Goal: Navigation & Orientation: Find specific page/section

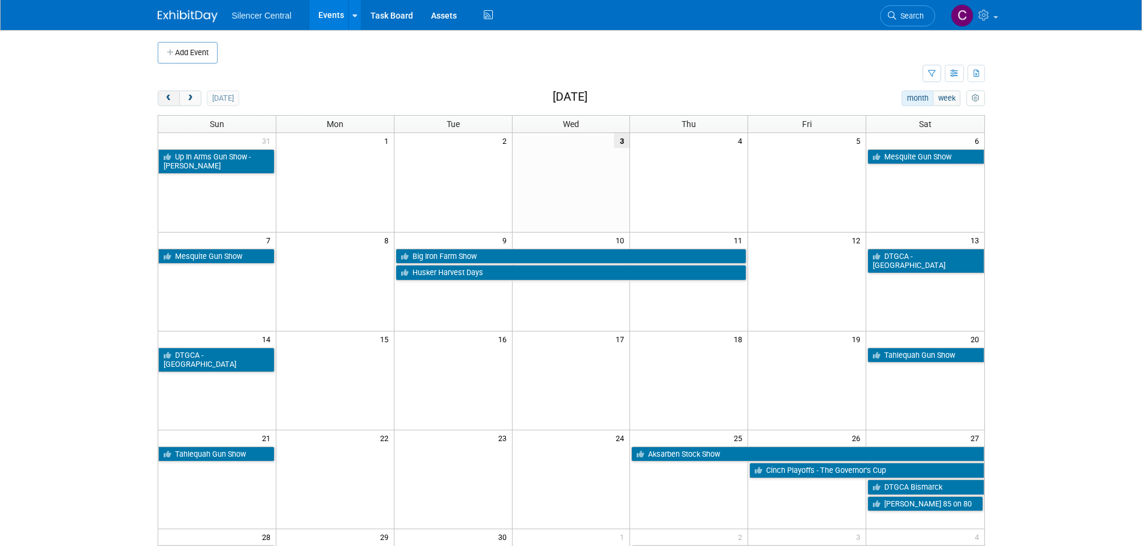
click at [166, 97] on span "prev" at bounding box center [168, 99] width 9 height 8
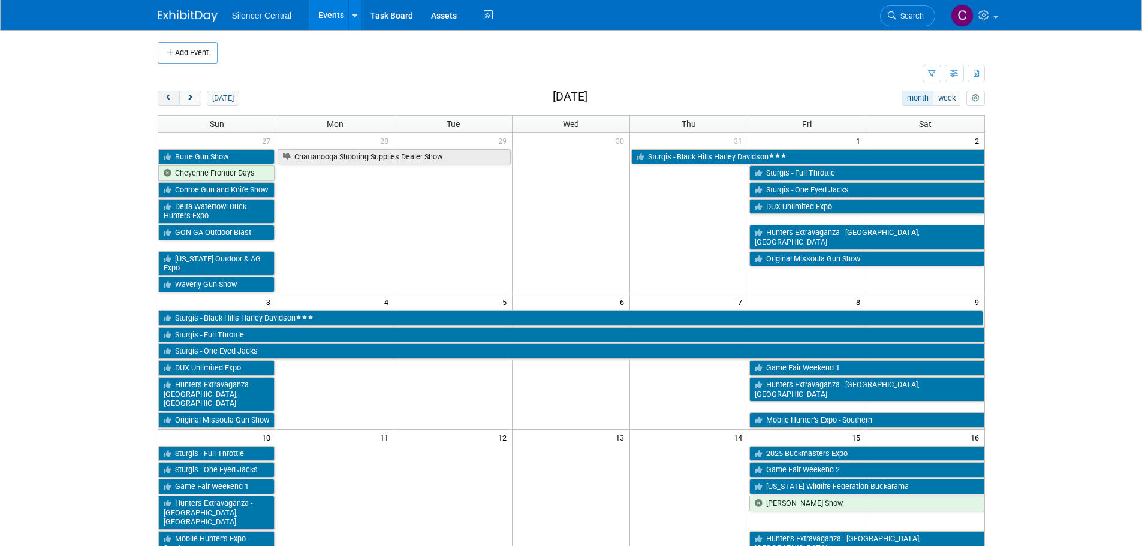
click at [166, 97] on span "prev" at bounding box center [168, 99] width 9 height 8
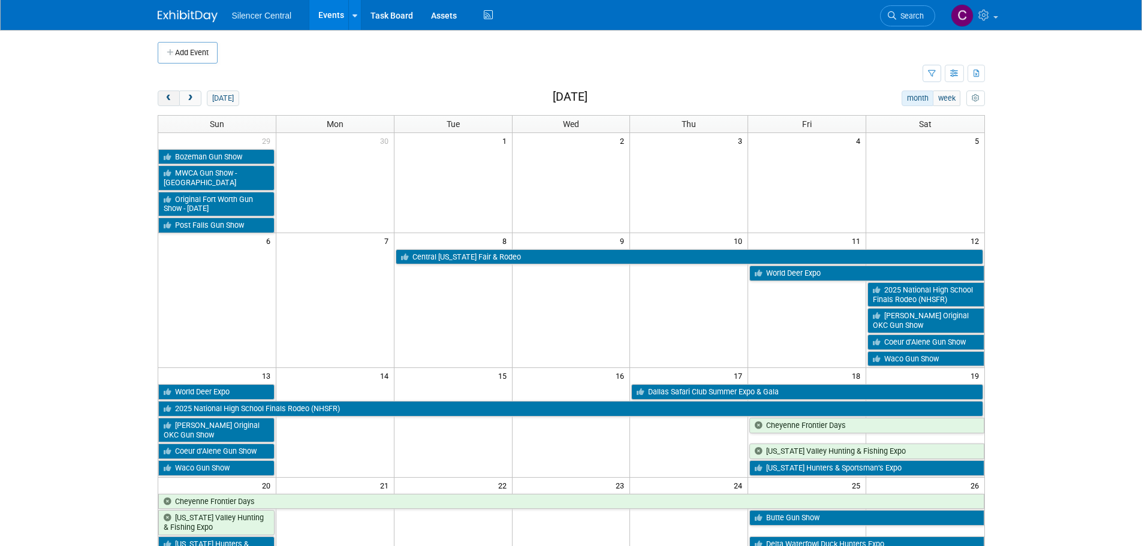
click at [166, 97] on span "prev" at bounding box center [168, 99] width 9 height 8
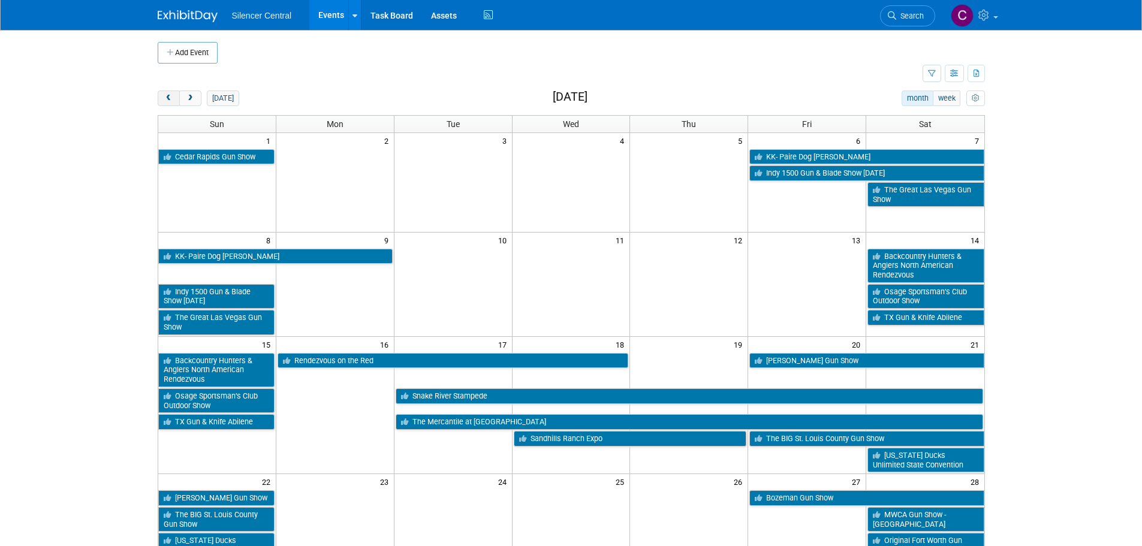
click at [166, 97] on span "prev" at bounding box center [168, 99] width 9 height 8
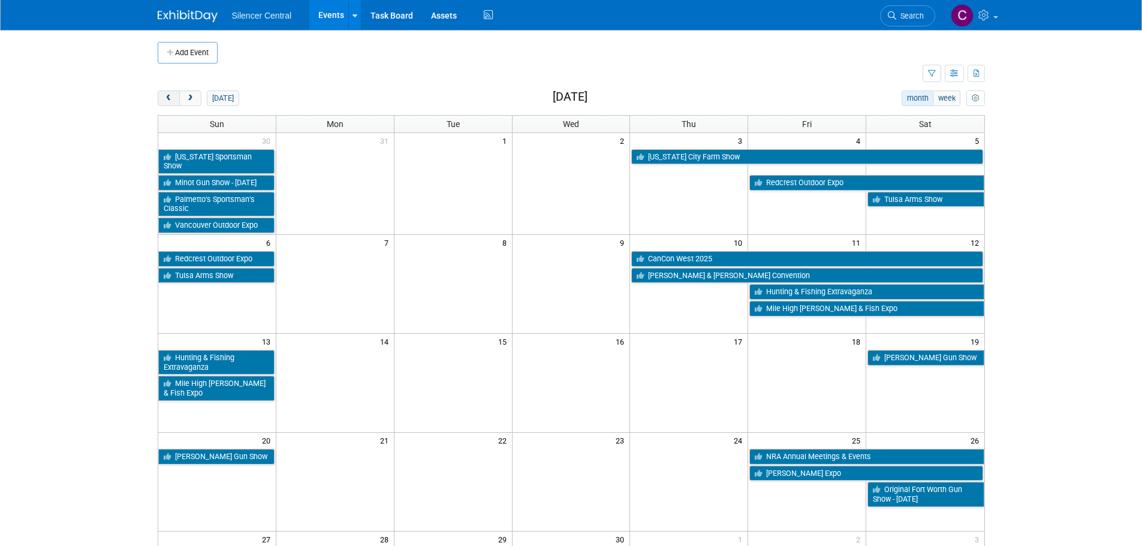
click at [166, 97] on span "prev" at bounding box center [168, 99] width 9 height 8
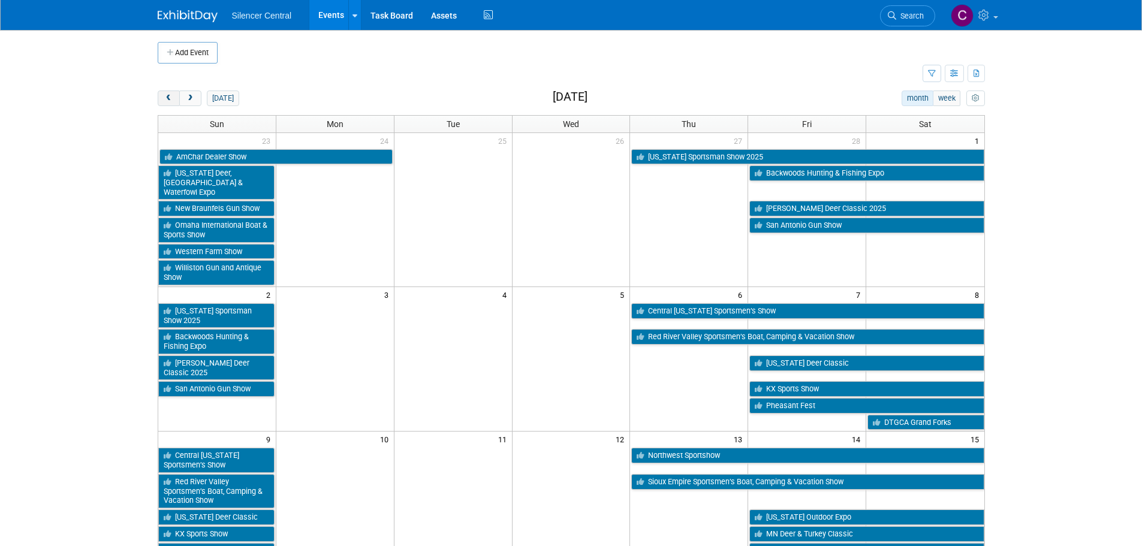
click at [166, 97] on span "prev" at bounding box center [168, 99] width 9 height 8
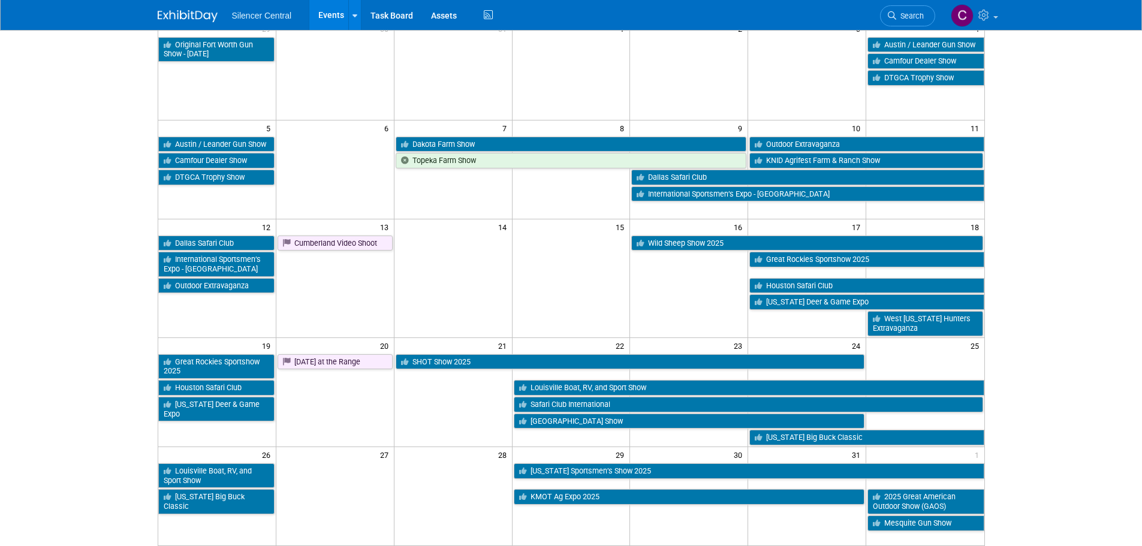
scroll to position [300, 0]
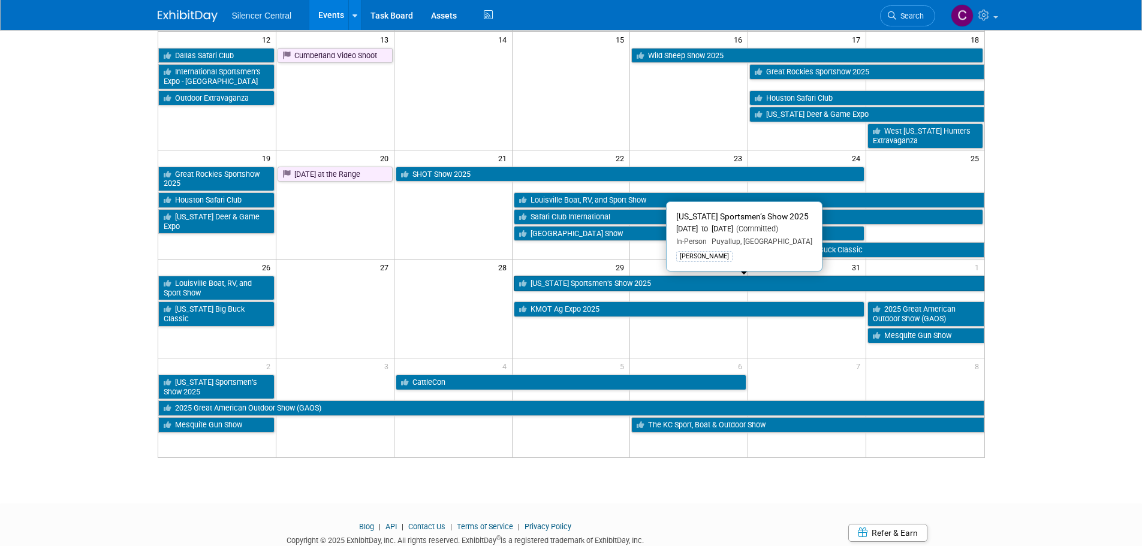
click at [609, 289] on link "Washington Sportsmen’s Show 2025" at bounding box center [749, 284] width 470 height 16
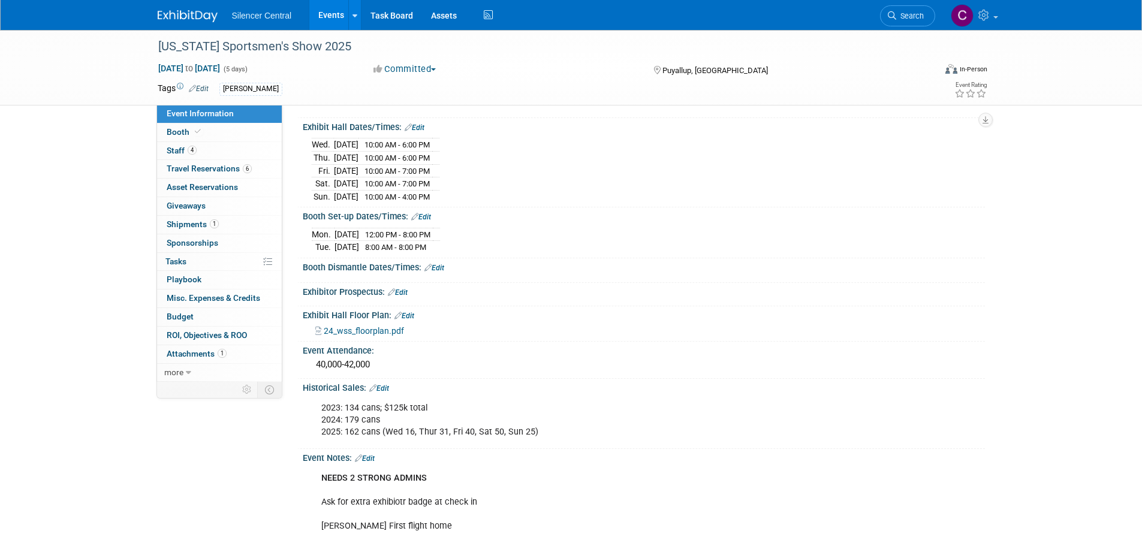
click at [184, 21] on img at bounding box center [188, 16] width 60 height 12
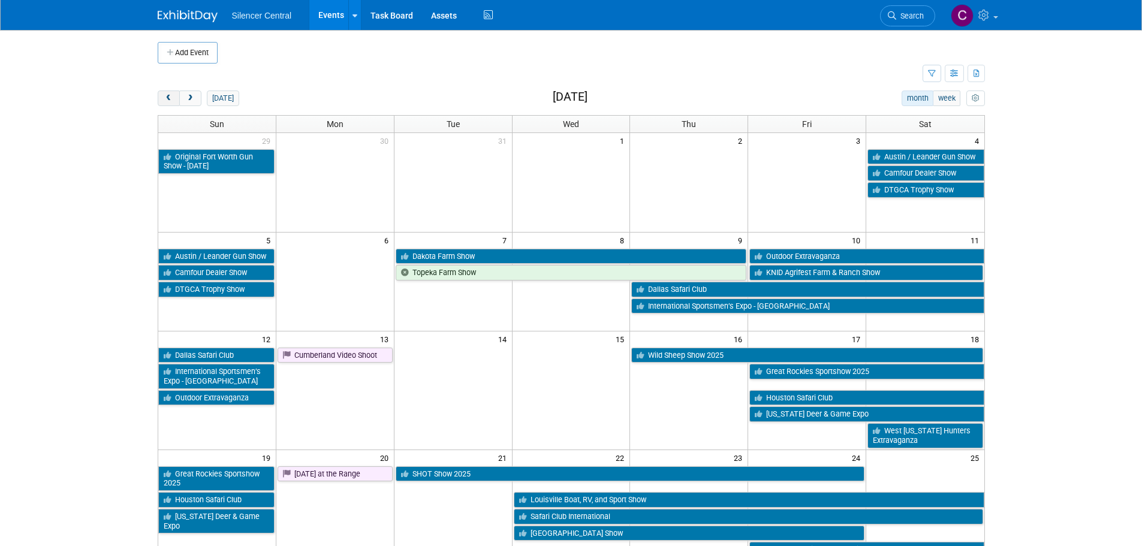
click at [165, 93] on button "prev" at bounding box center [169, 98] width 22 height 16
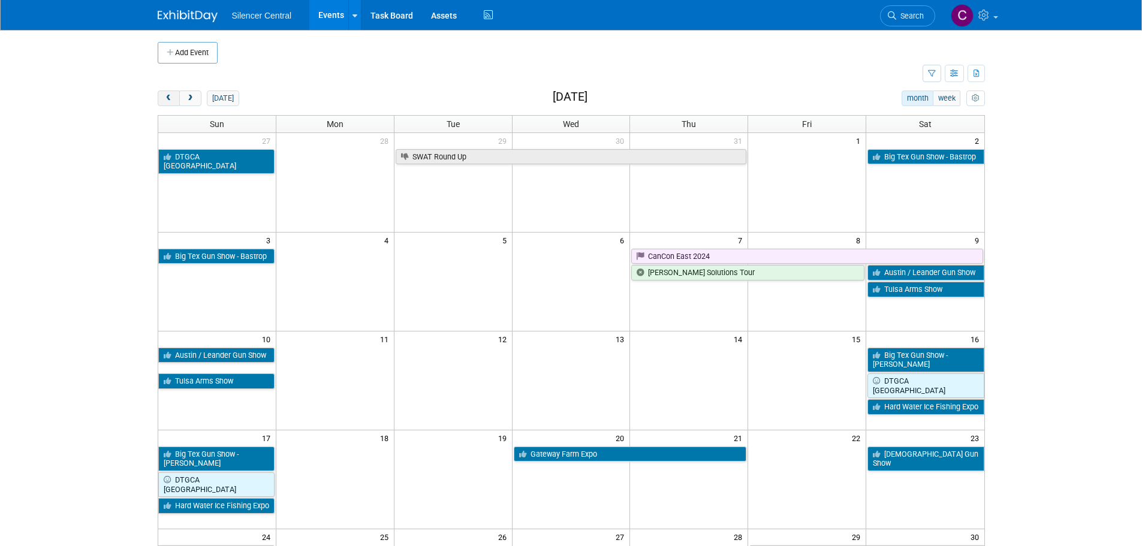
click at [165, 93] on button "prev" at bounding box center [169, 98] width 22 height 16
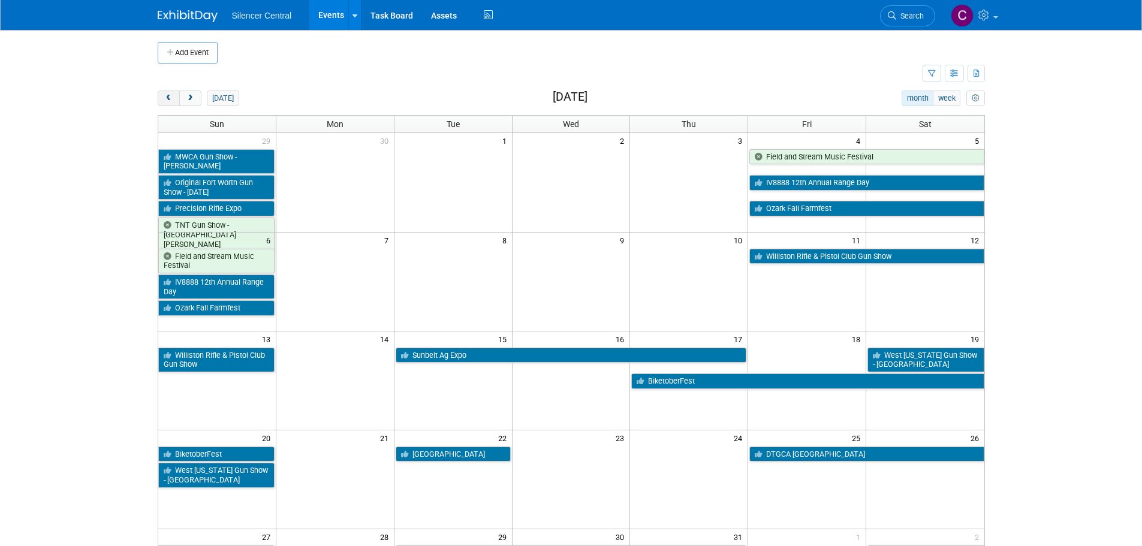
click at [165, 93] on button "prev" at bounding box center [169, 98] width 22 height 16
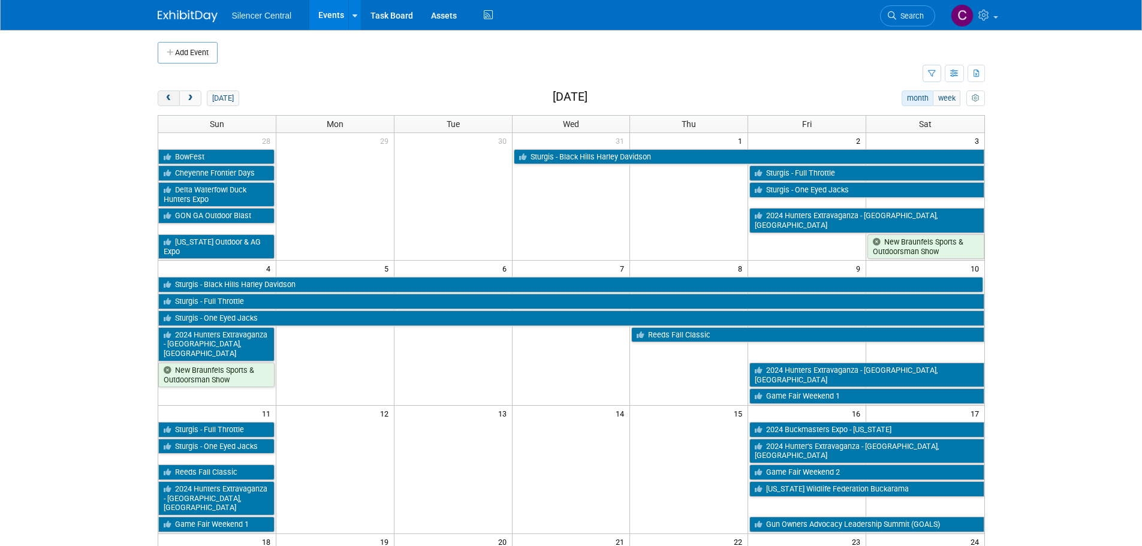
click at [165, 95] on span "prev" at bounding box center [168, 99] width 9 height 8
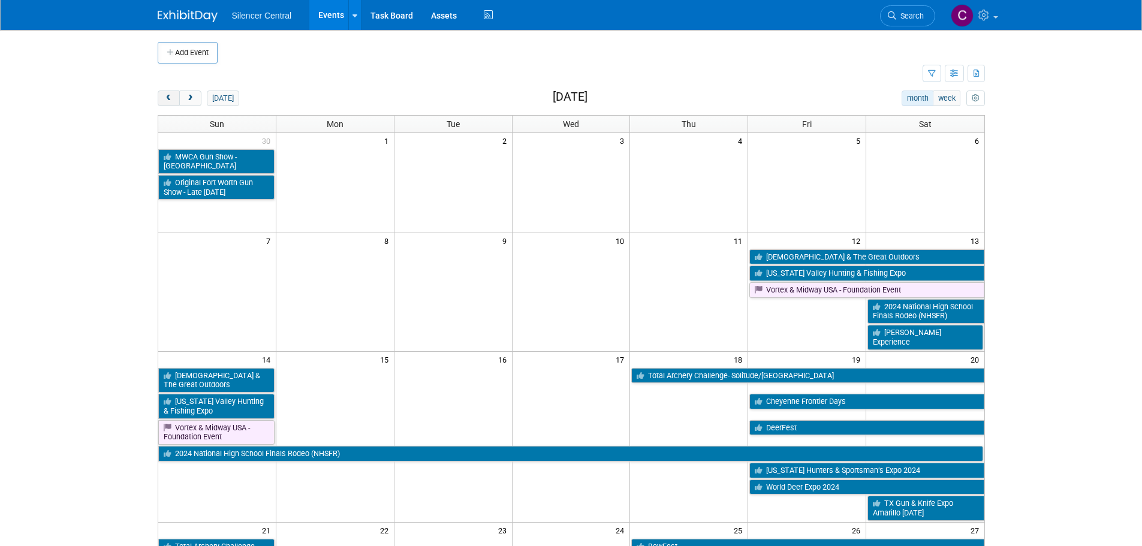
click at [165, 95] on span "prev" at bounding box center [168, 99] width 9 height 8
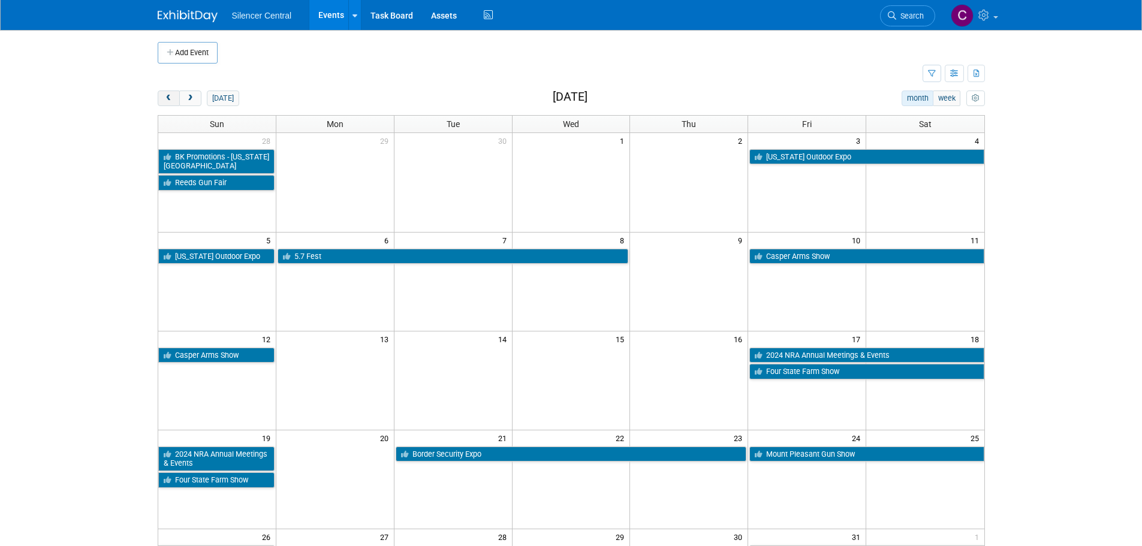
click at [165, 95] on span "prev" at bounding box center [168, 99] width 9 height 8
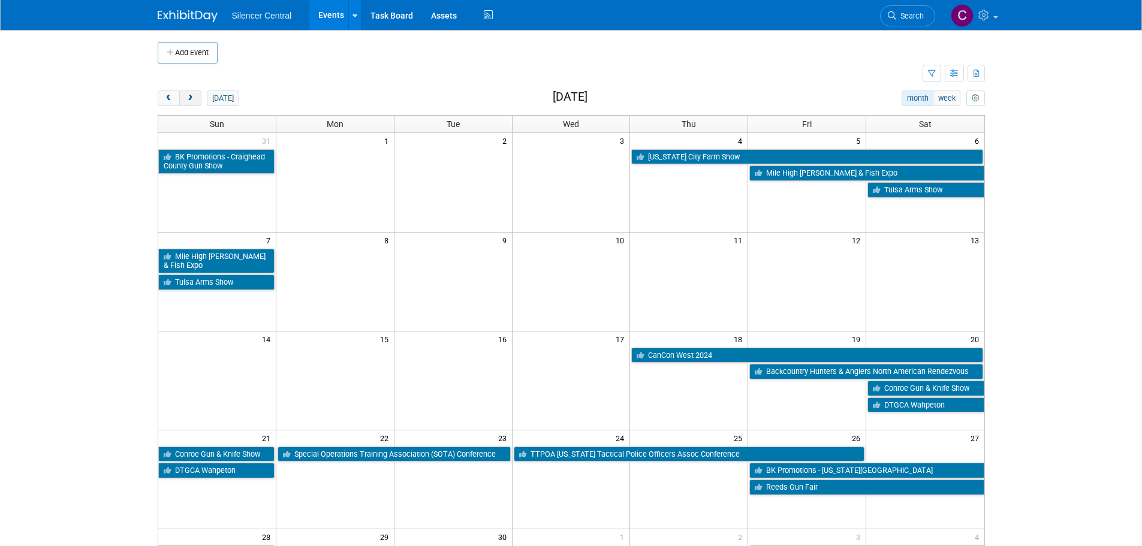
click at [194, 101] on span "next" at bounding box center [190, 99] width 9 height 8
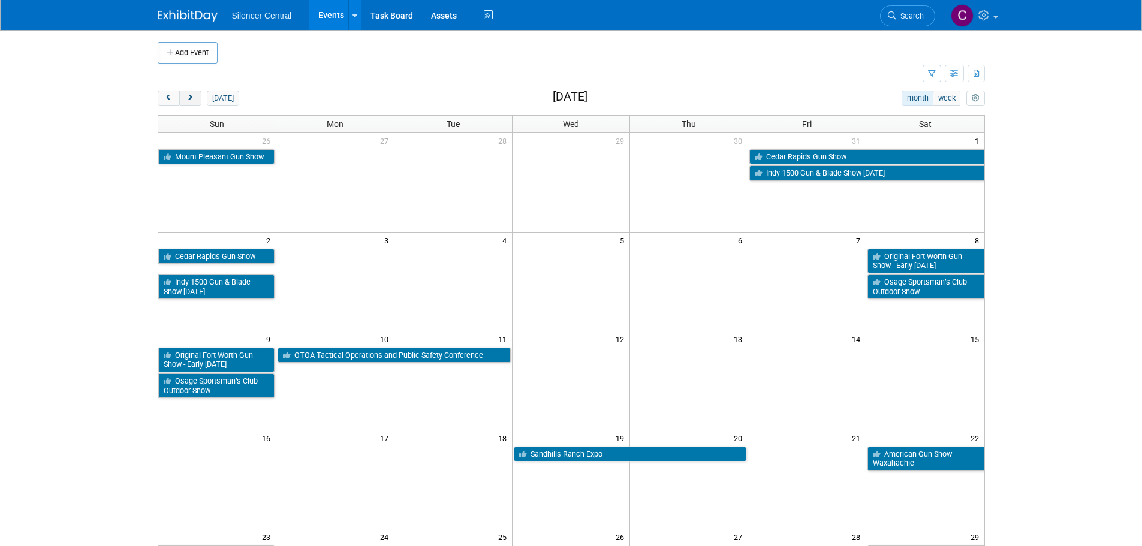
click at [194, 101] on span "next" at bounding box center [190, 99] width 9 height 8
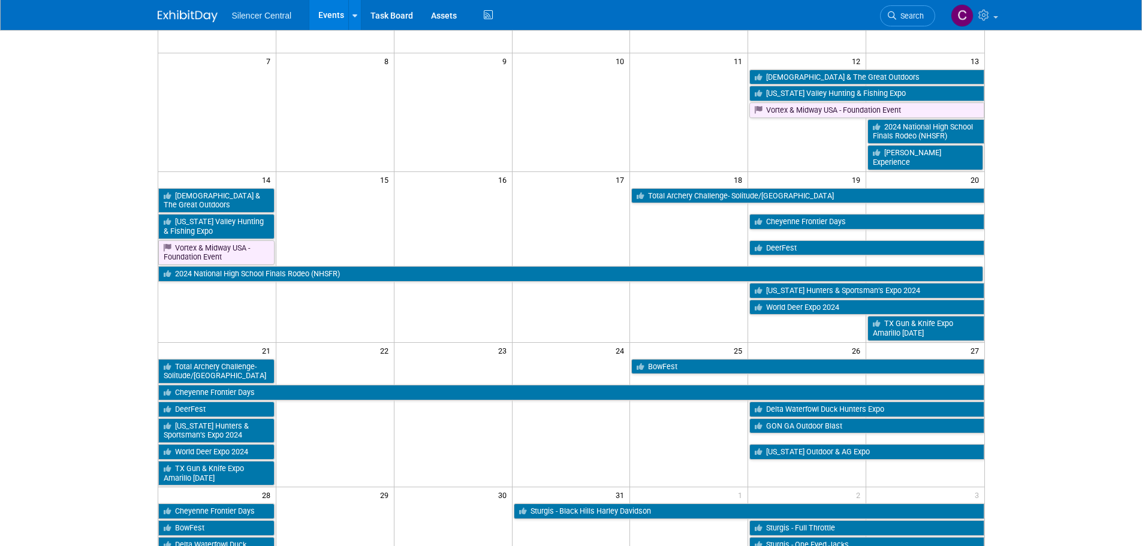
scroll to position [120, 0]
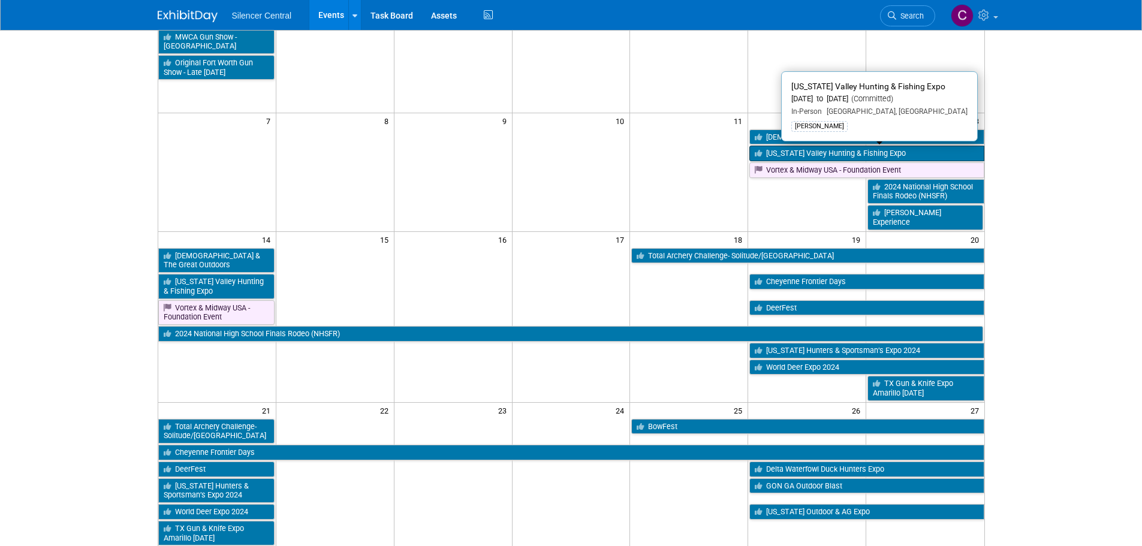
click at [811, 151] on link "[US_STATE] Valley Hunting & Fishing Expo" at bounding box center [866, 154] width 234 height 16
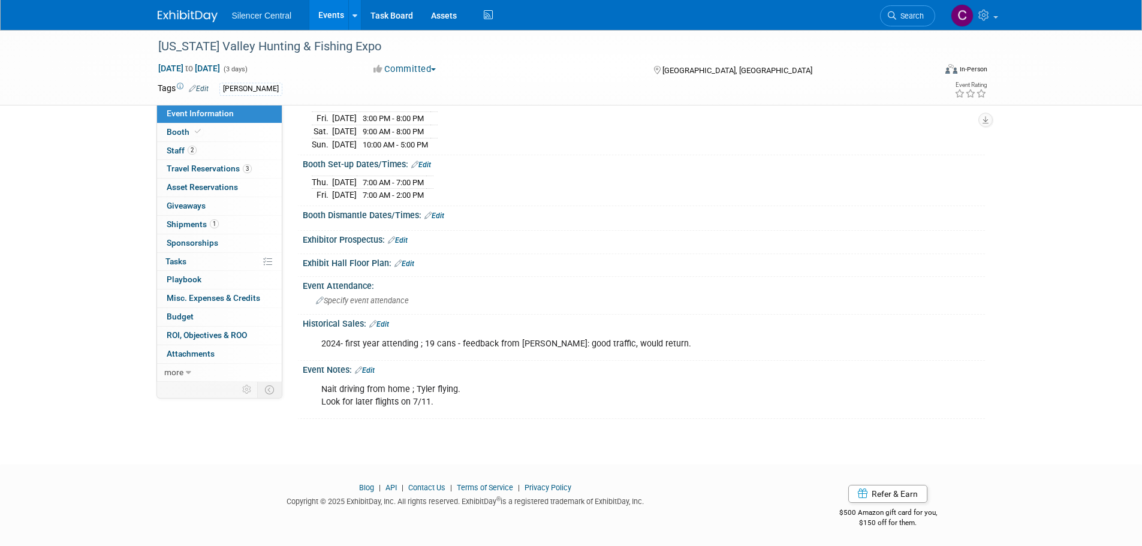
scroll to position [86, 0]
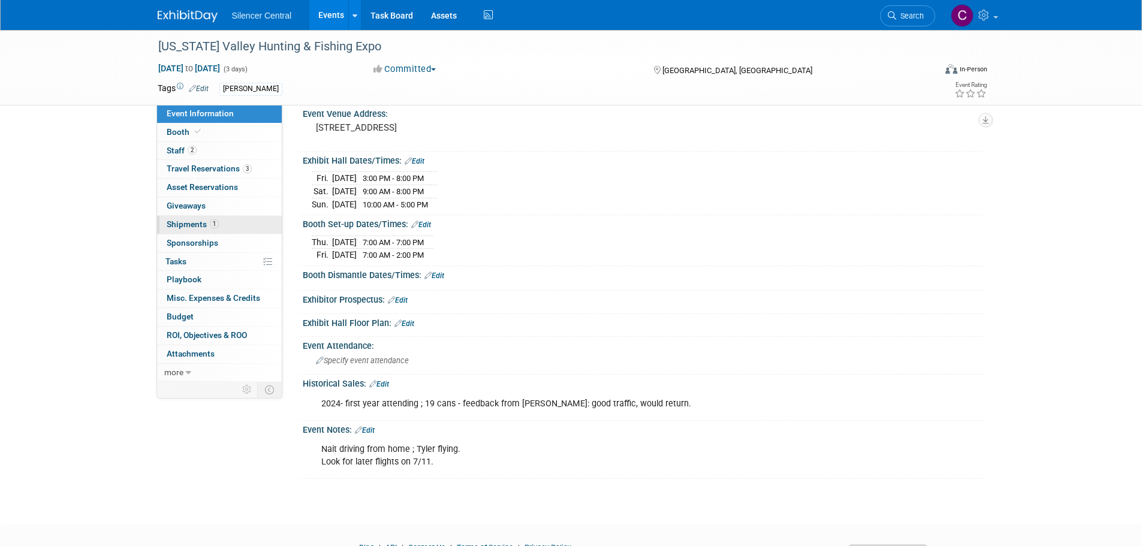
click at [174, 227] on span "Shipments 1" at bounding box center [193, 224] width 52 height 10
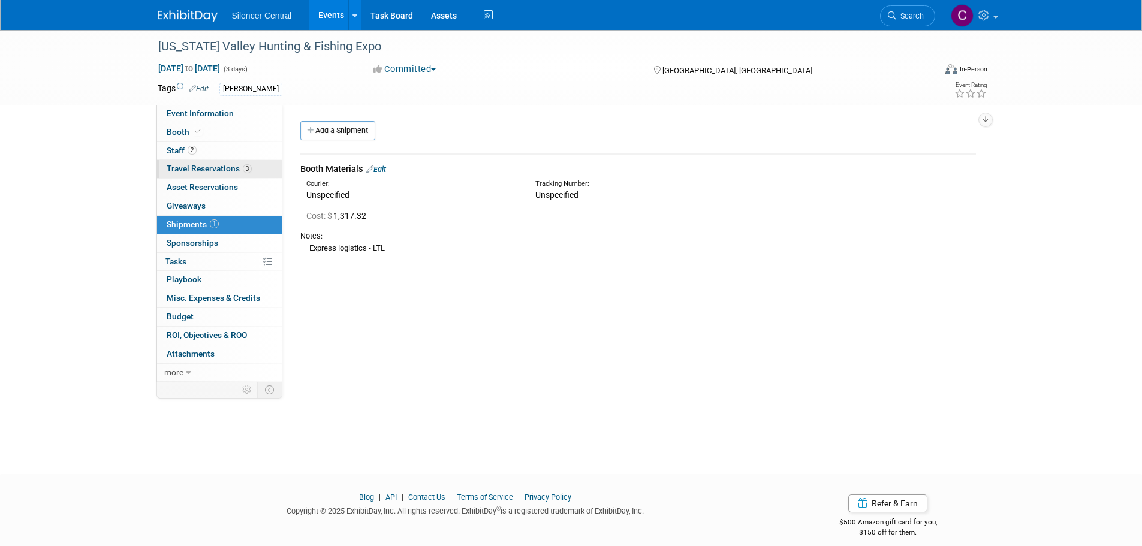
drag, startPoint x: 191, startPoint y: 135, endPoint x: 253, endPoint y: 164, distance: 68.4
click at [191, 135] on span "Booth" at bounding box center [185, 132] width 37 height 10
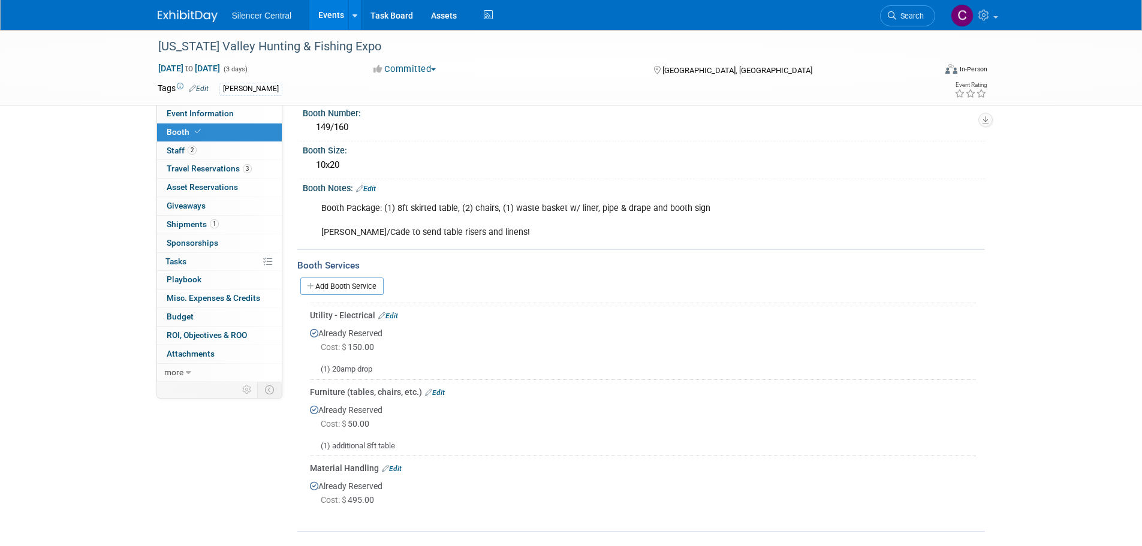
scroll to position [120, 0]
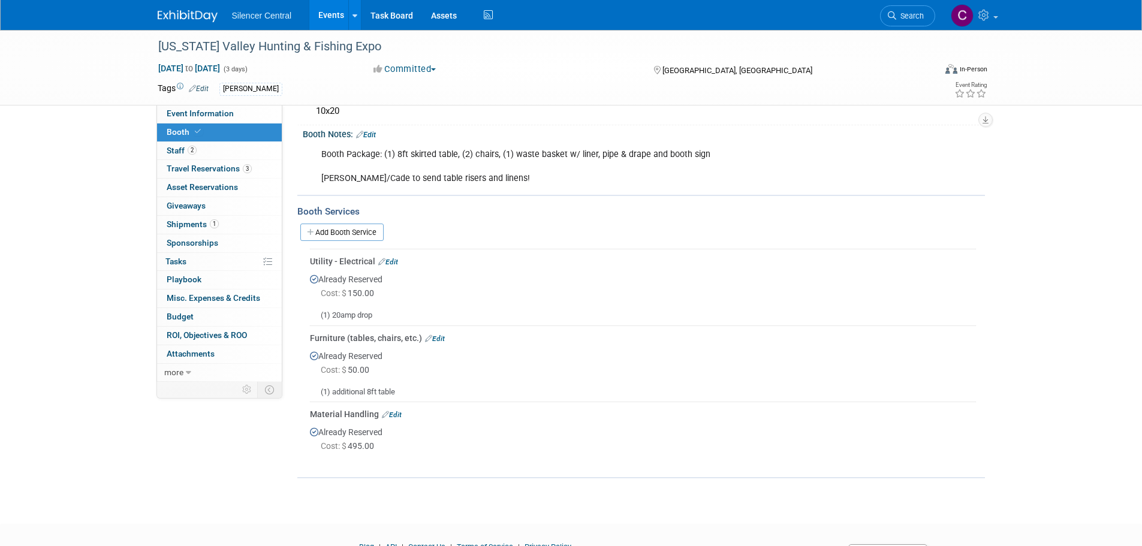
click at [191, 13] on img at bounding box center [188, 16] width 60 height 12
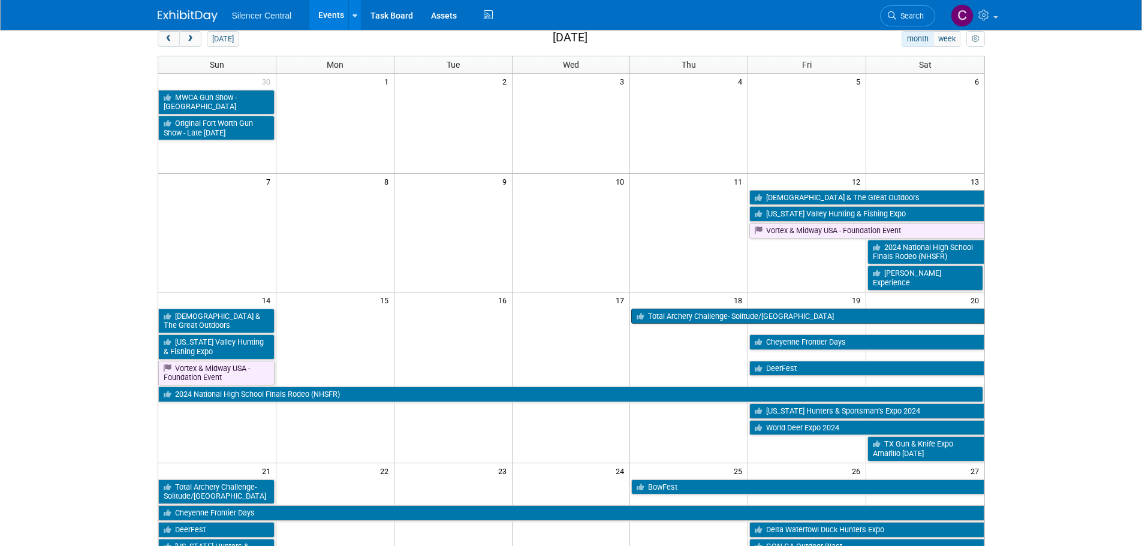
scroll to position [60, 0]
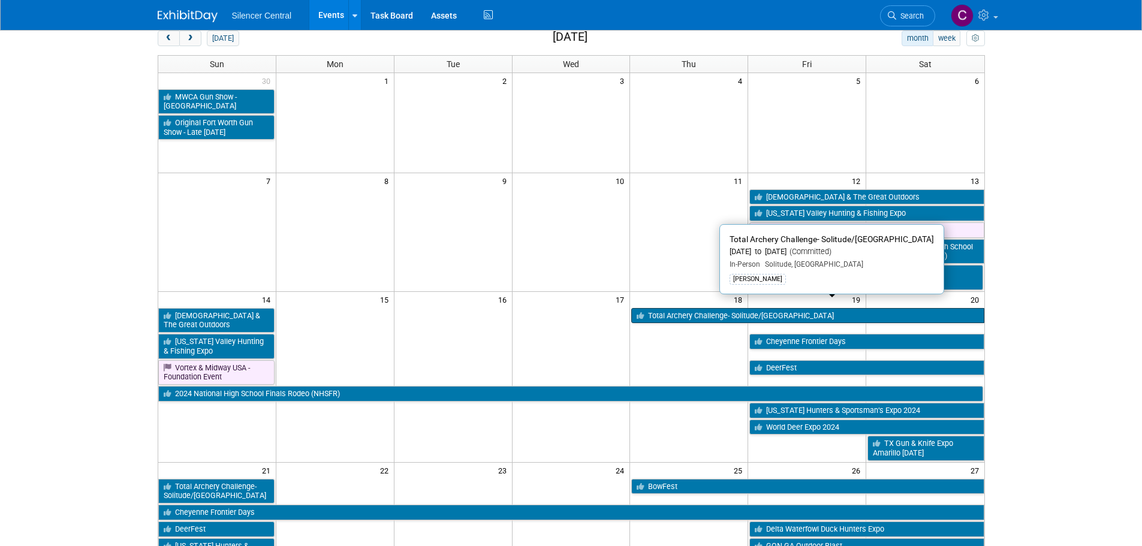
click at [707, 308] on link "Total Archery Challenge- Solitude/[GEOGRAPHIC_DATA]" at bounding box center [807, 316] width 352 height 16
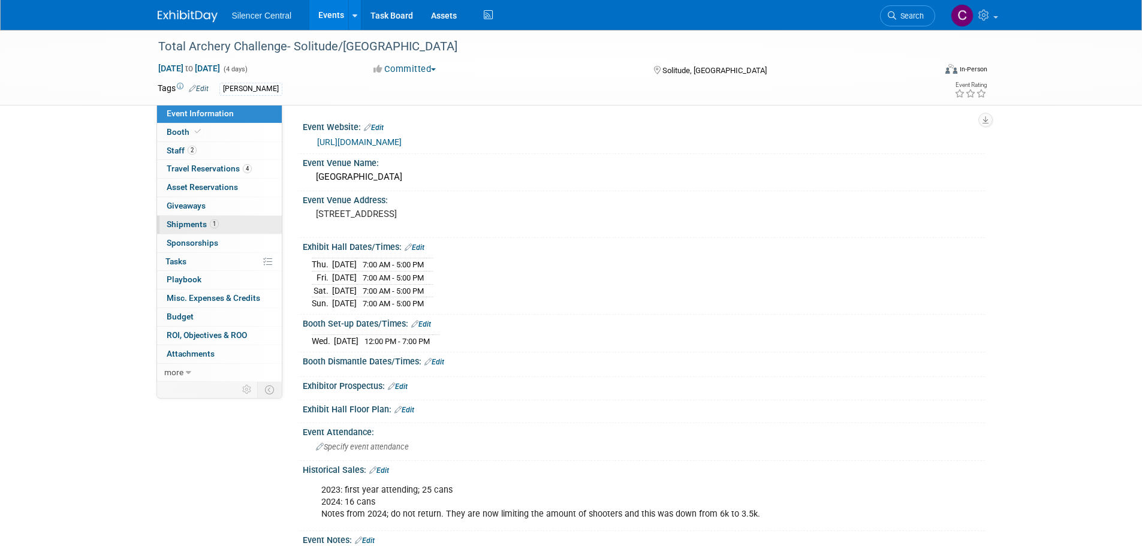
click at [178, 225] on span "Shipments 1" at bounding box center [193, 224] width 52 height 10
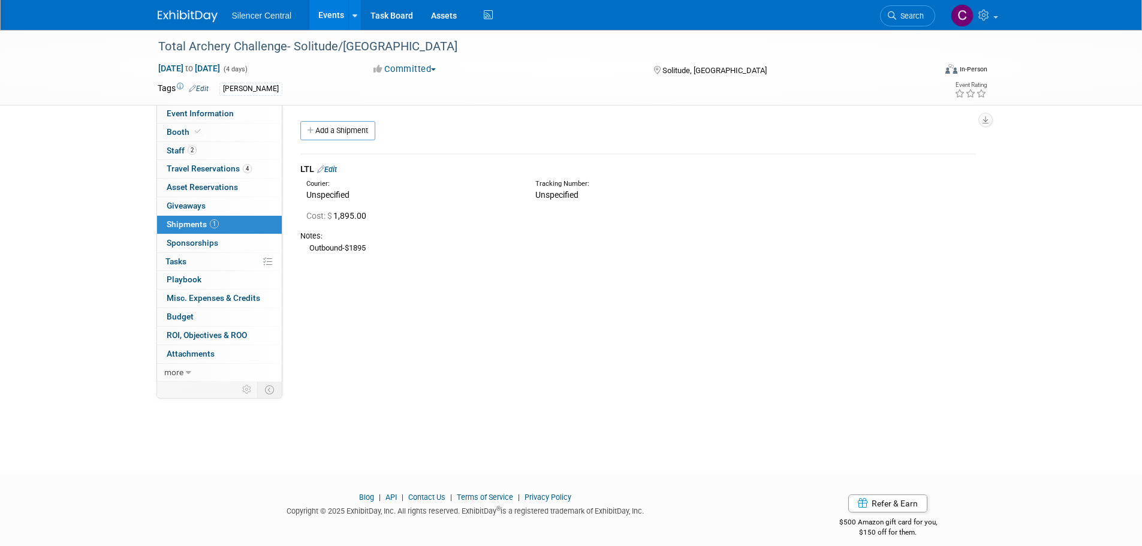
click at [198, 20] on img at bounding box center [188, 16] width 60 height 12
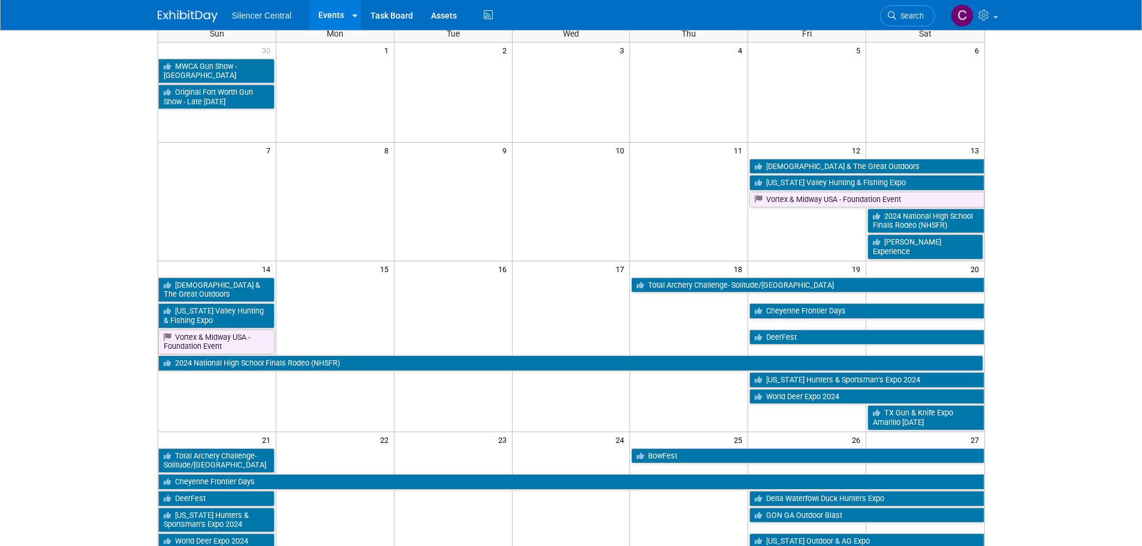
scroll to position [120, 0]
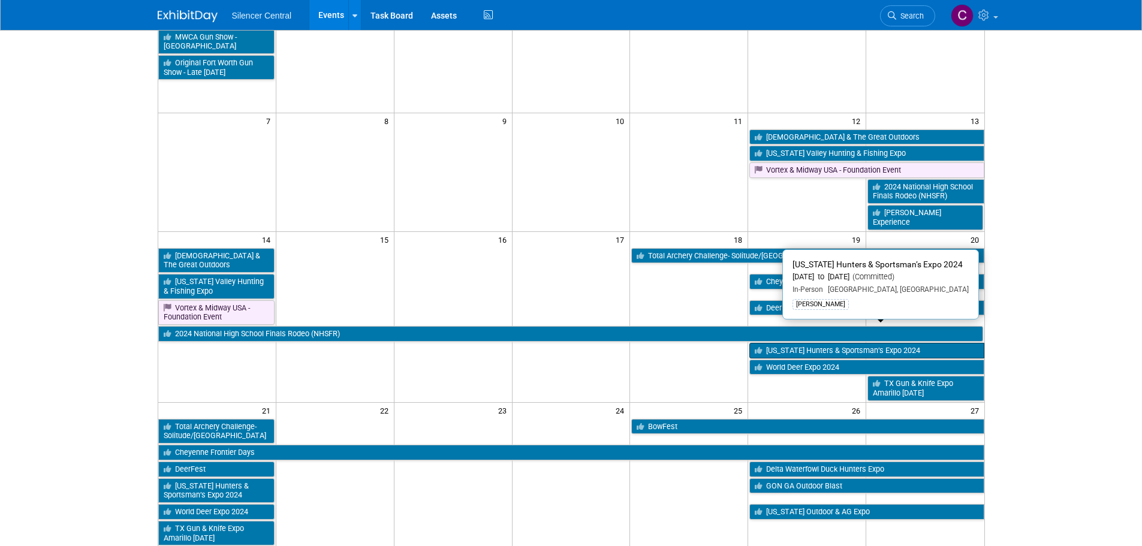
click at [798, 343] on link "Texas Hunters & Sportsman’s Expo 2024" at bounding box center [866, 351] width 234 height 16
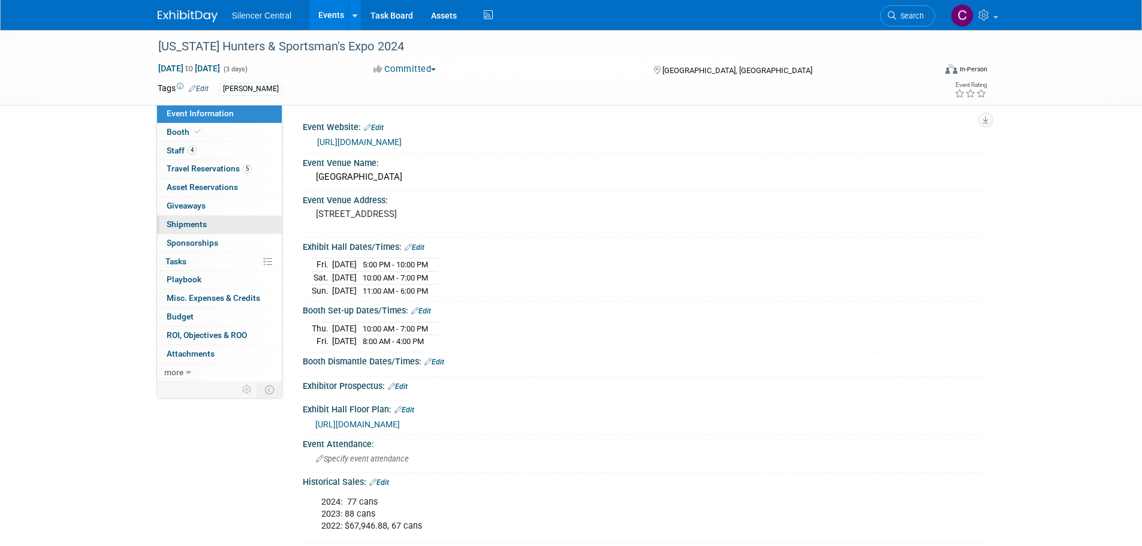
click at [191, 225] on span "Shipments 0" at bounding box center [187, 224] width 40 height 10
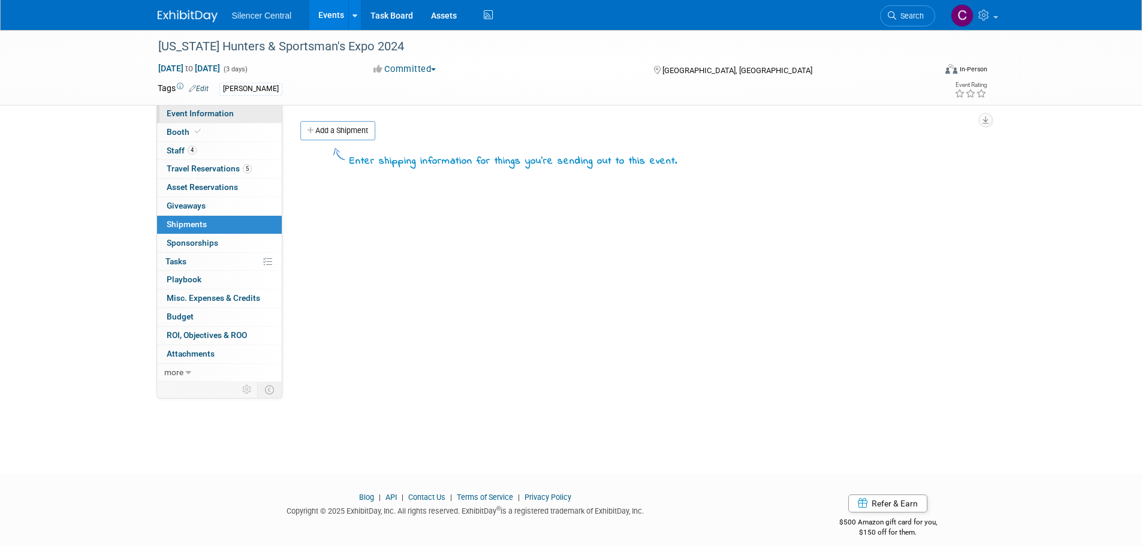
click at [204, 114] on span "Event Information" at bounding box center [200, 113] width 67 height 10
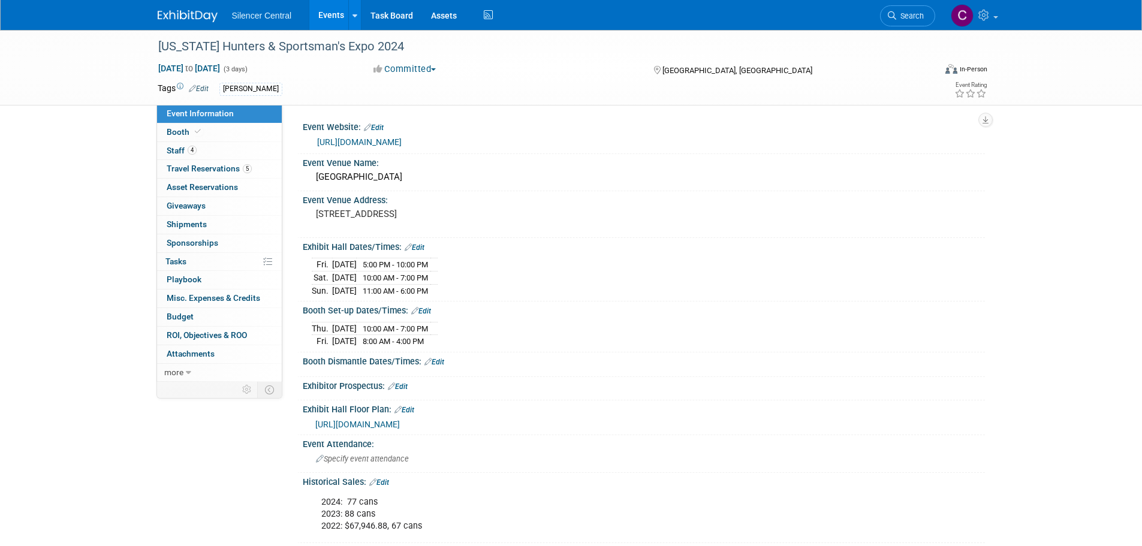
click at [185, 8] on link at bounding box center [195, 10] width 74 height 10
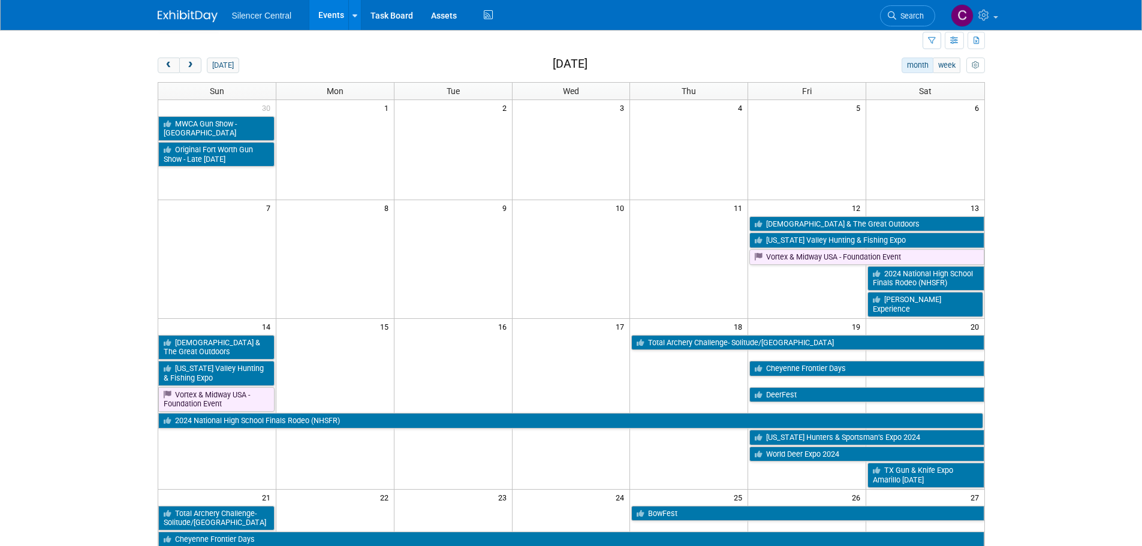
scroll to position [120, 0]
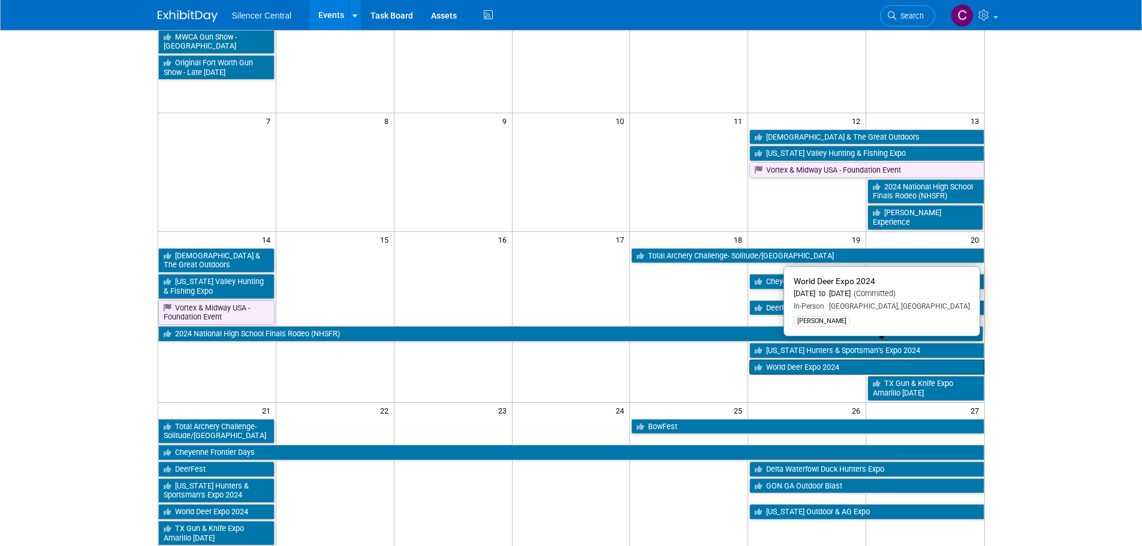
click at [835, 360] on link "World Deer Expo 2024" at bounding box center [866, 368] width 234 height 16
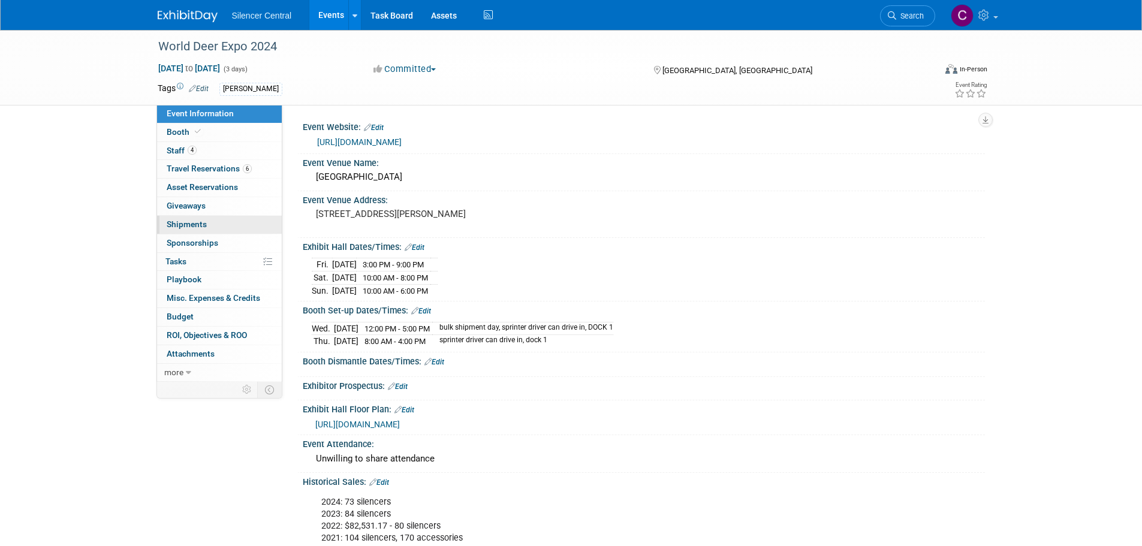
click at [210, 227] on link "0 Shipments 0" at bounding box center [219, 225] width 125 height 18
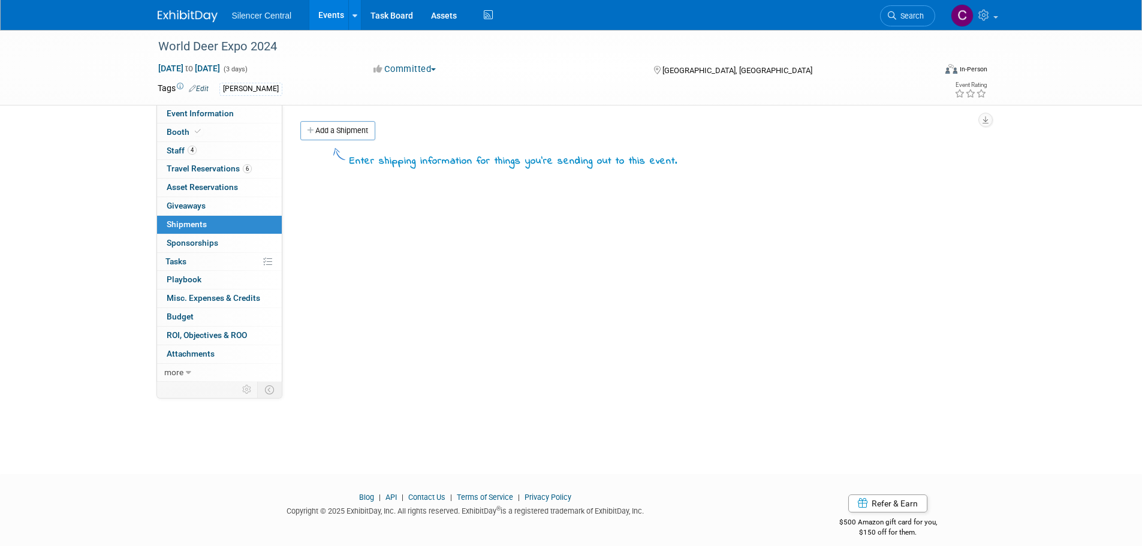
click at [187, 14] on img at bounding box center [188, 16] width 60 height 12
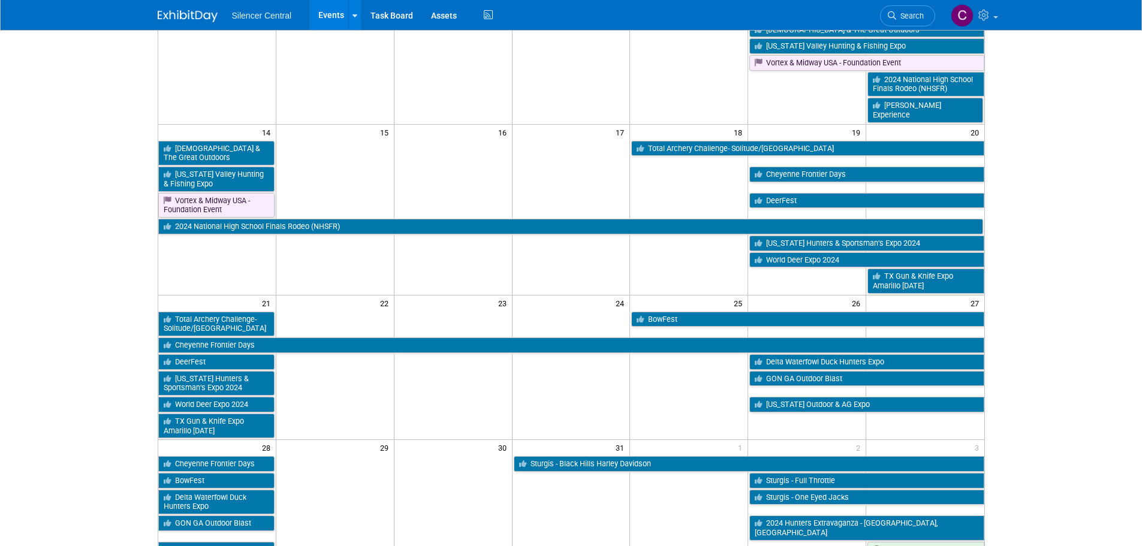
scroll to position [300, 0]
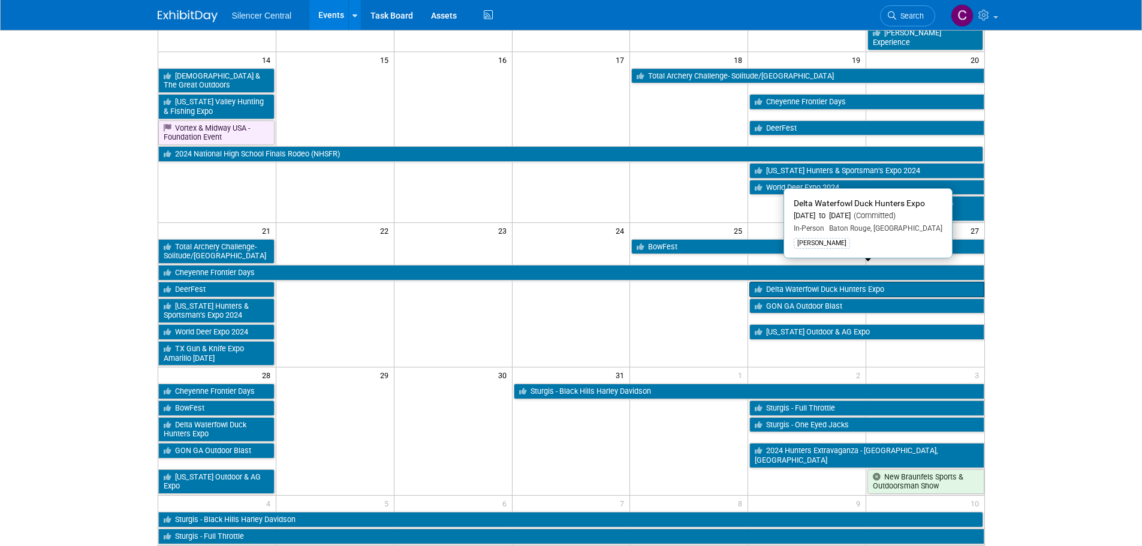
click at [795, 282] on link "Delta Waterfowl Duck Hunters Expo" at bounding box center [866, 290] width 234 height 16
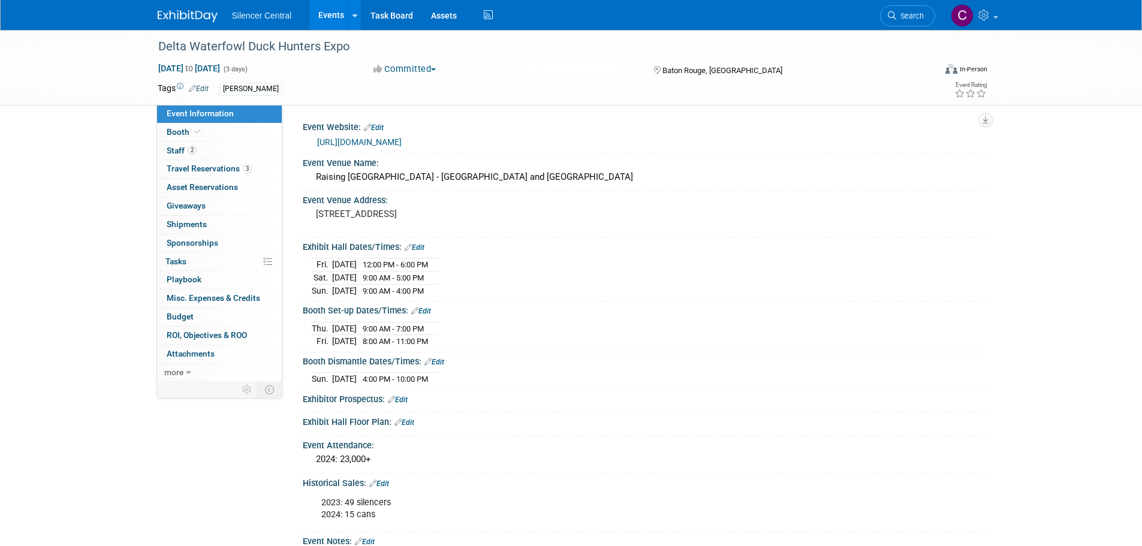
click at [197, 12] on img at bounding box center [188, 16] width 60 height 12
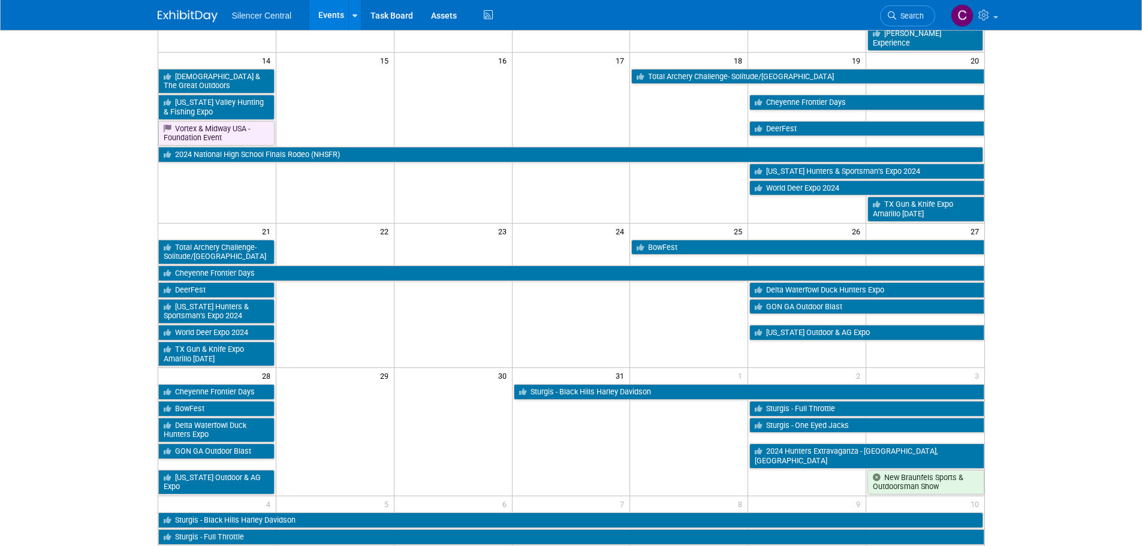
scroll to position [300, 0]
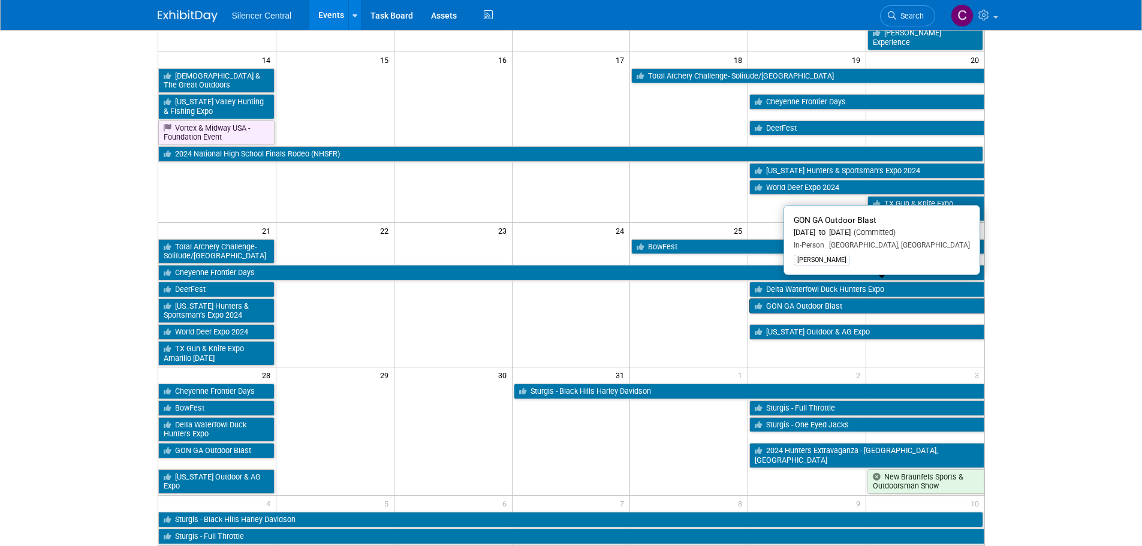
click at [798, 298] on link "GON GA Outdoor Blast" at bounding box center [866, 306] width 234 height 16
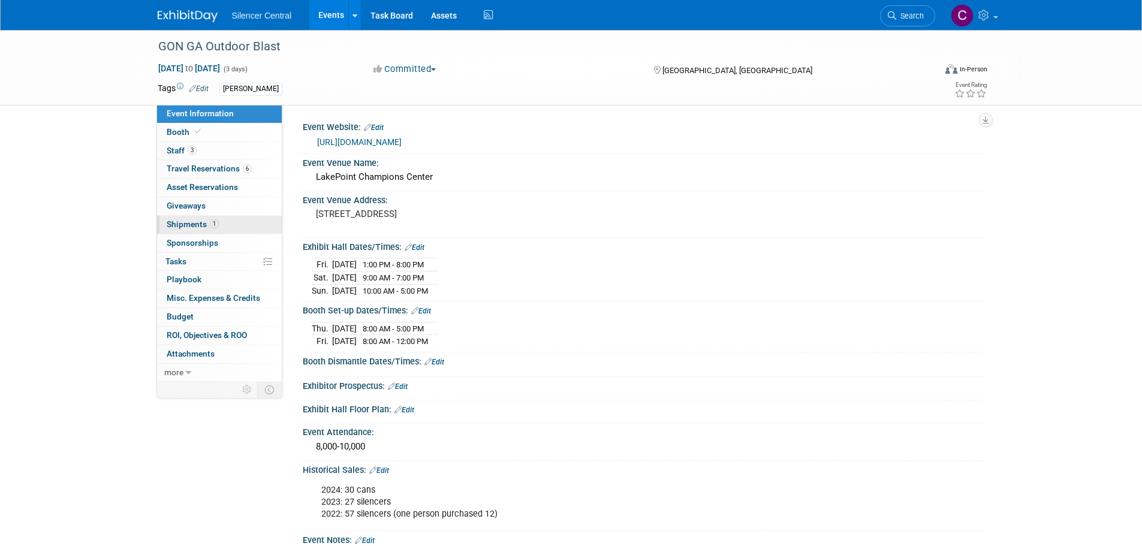
click at [177, 221] on span "Shipments 1" at bounding box center [193, 224] width 52 height 10
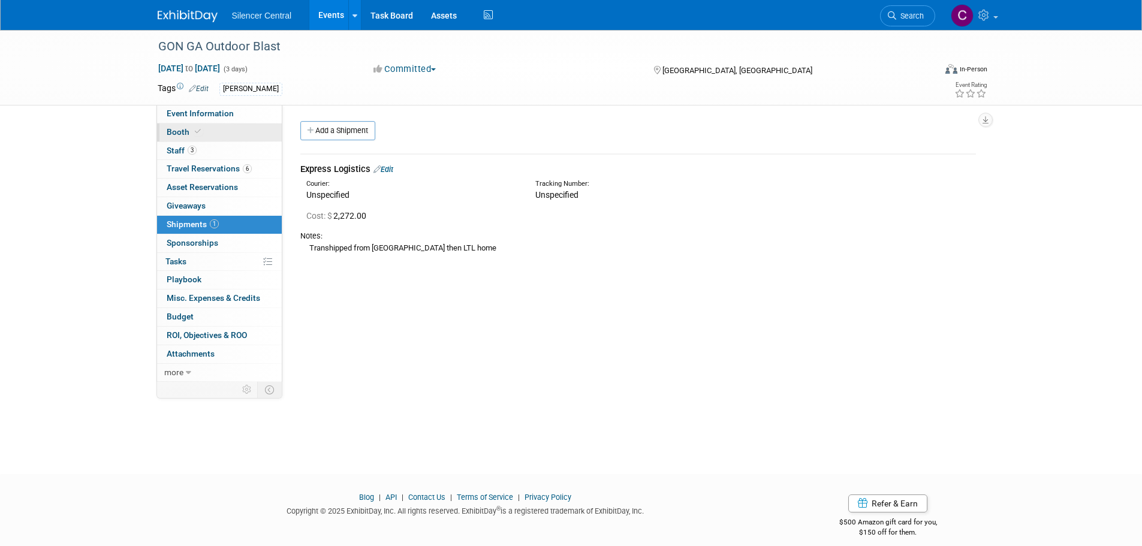
click at [203, 138] on link "Booth" at bounding box center [219, 132] width 125 height 18
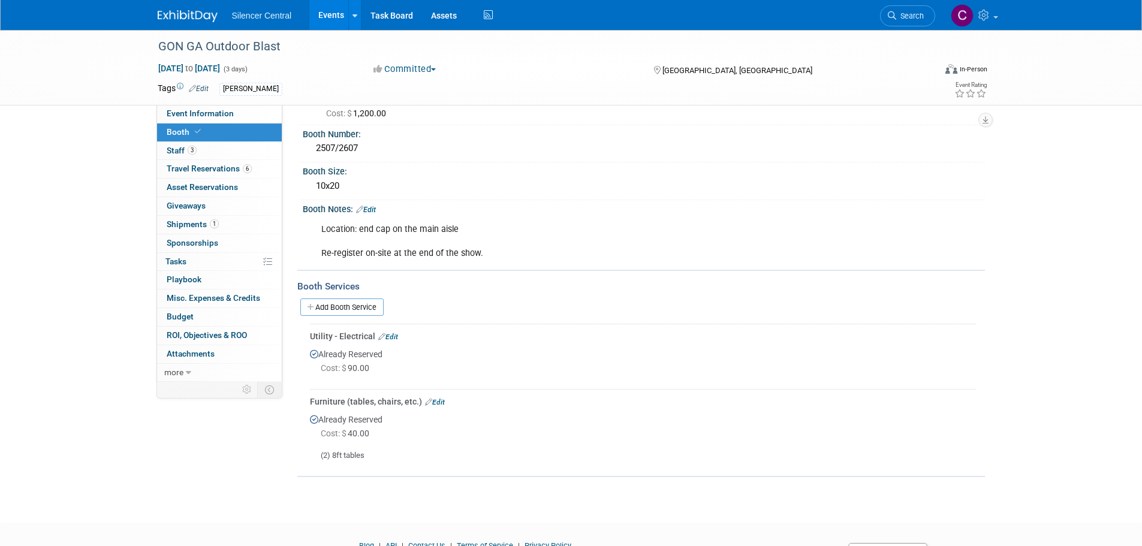
scroll to position [105, 0]
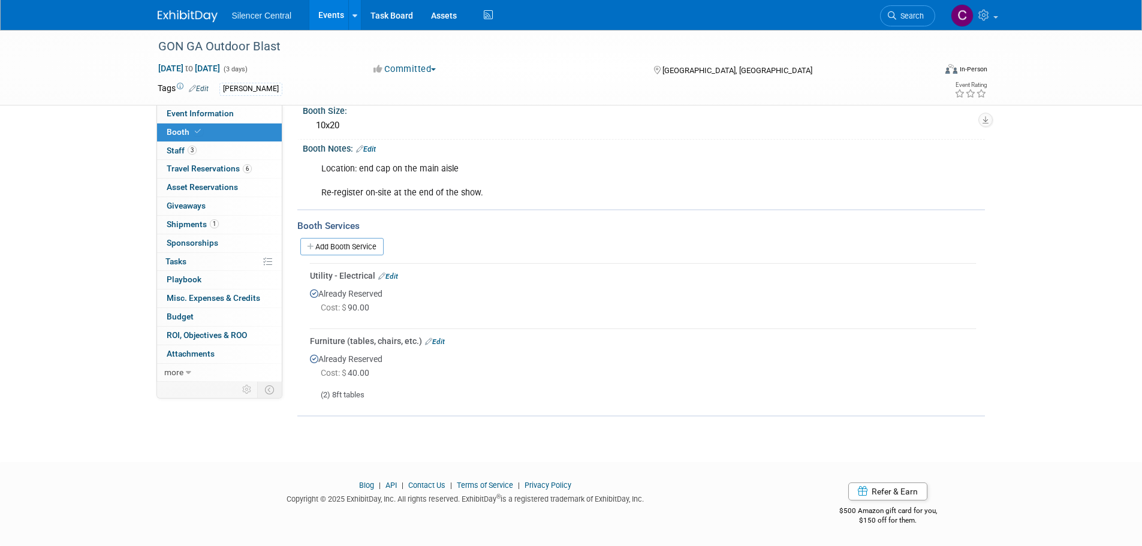
click at [182, 7] on link at bounding box center [195, 10] width 74 height 10
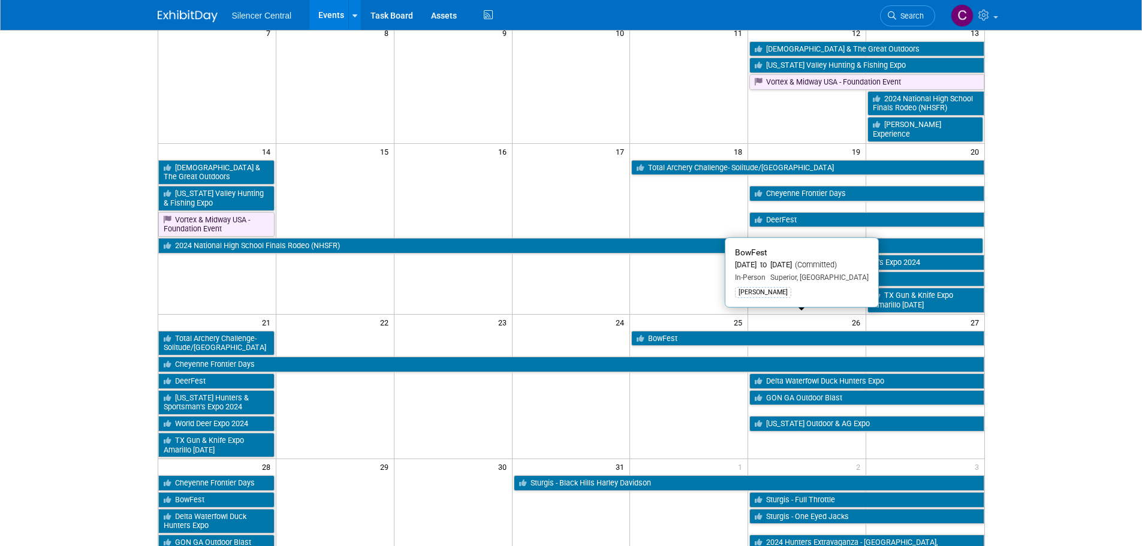
scroll to position [180, 0]
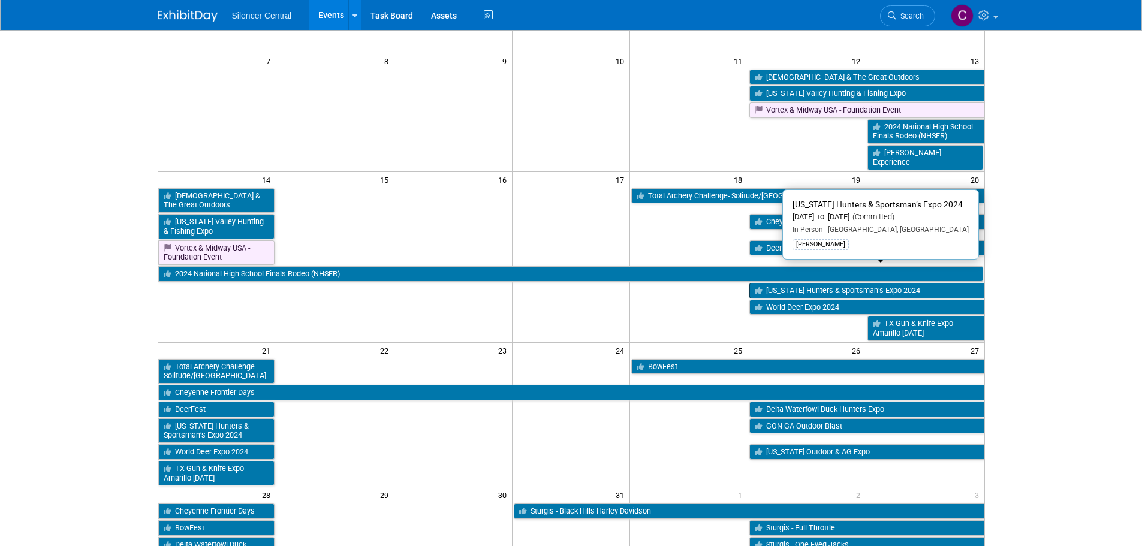
click at [787, 283] on link "Texas Hunters & Sportsman’s Expo 2024" at bounding box center [866, 291] width 234 height 16
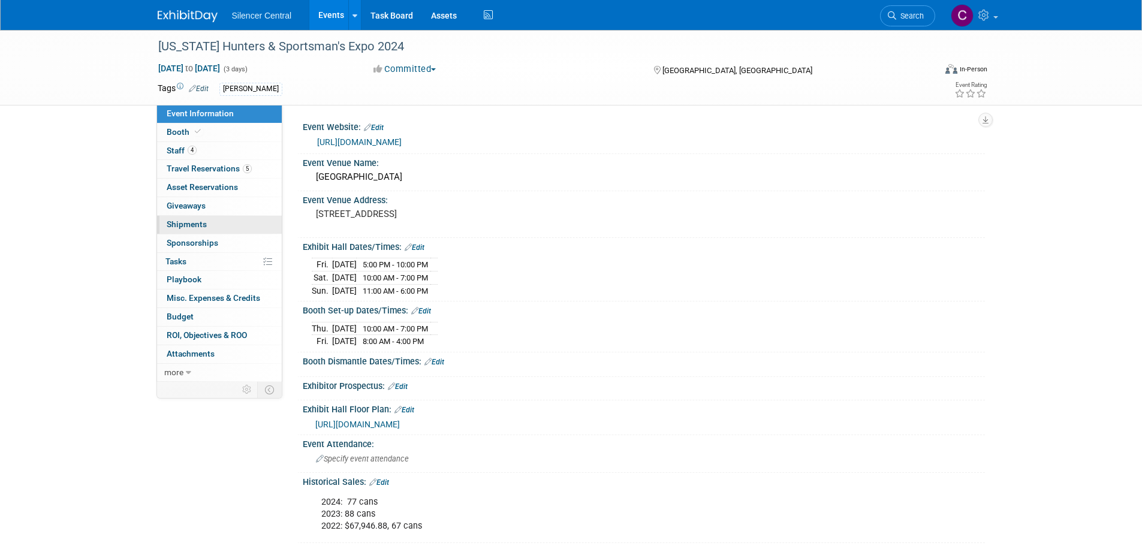
click at [215, 225] on link "0 Shipments 0" at bounding box center [219, 225] width 125 height 18
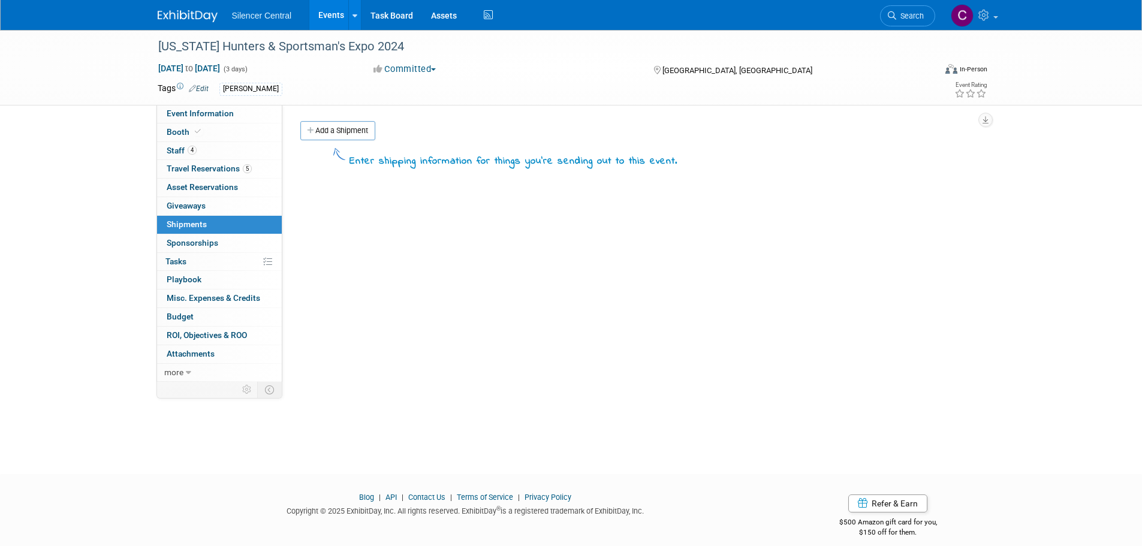
click at [185, 11] on img at bounding box center [188, 16] width 60 height 12
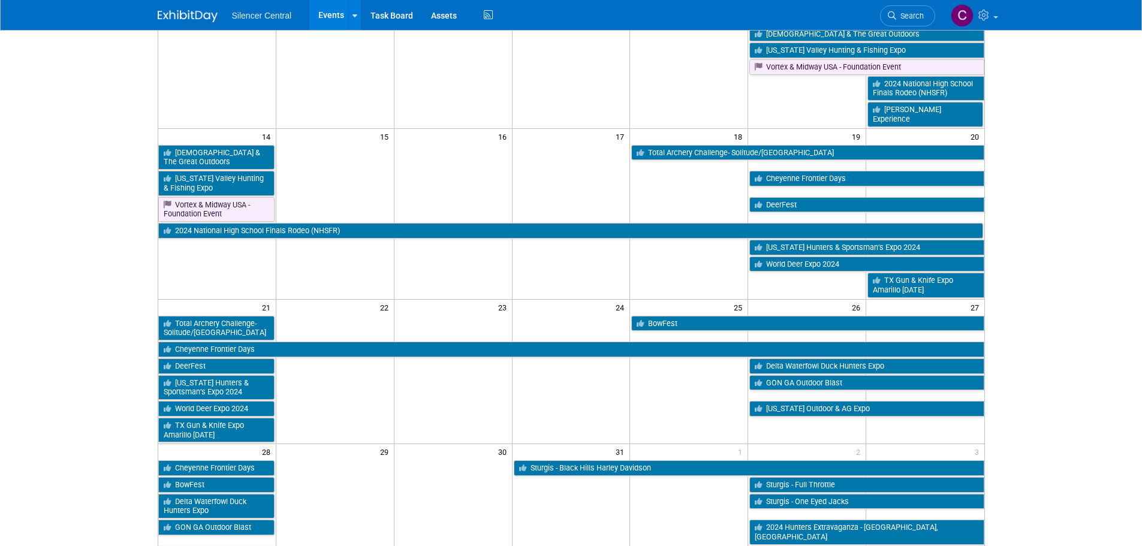
scroll to position [180, 0]
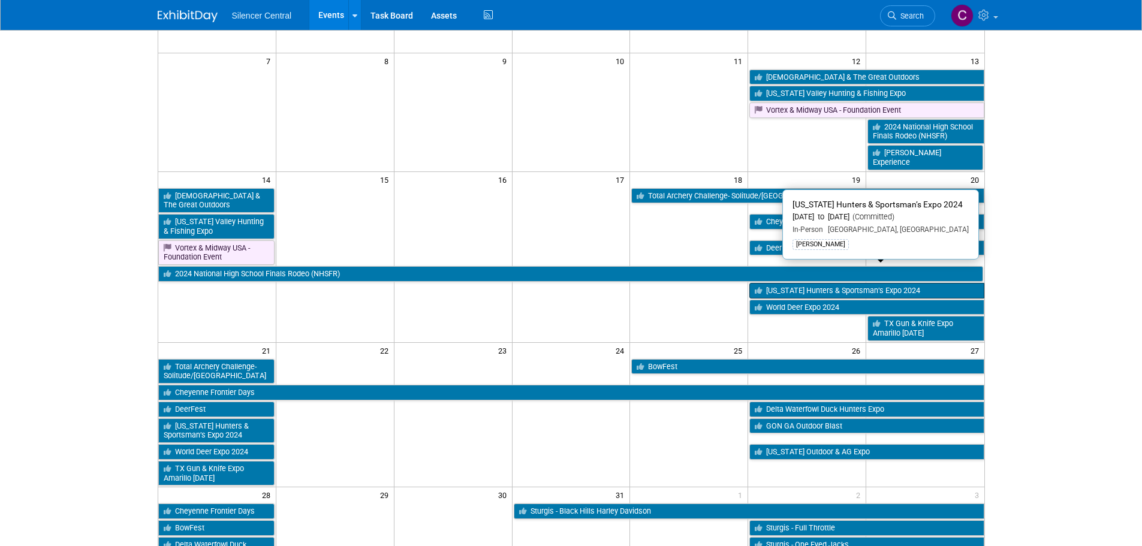
click at [789, 283] on link "Texas Hunters & Sportsman’s Expo 2024" at bounding box center [866, 291] width 234 height 16
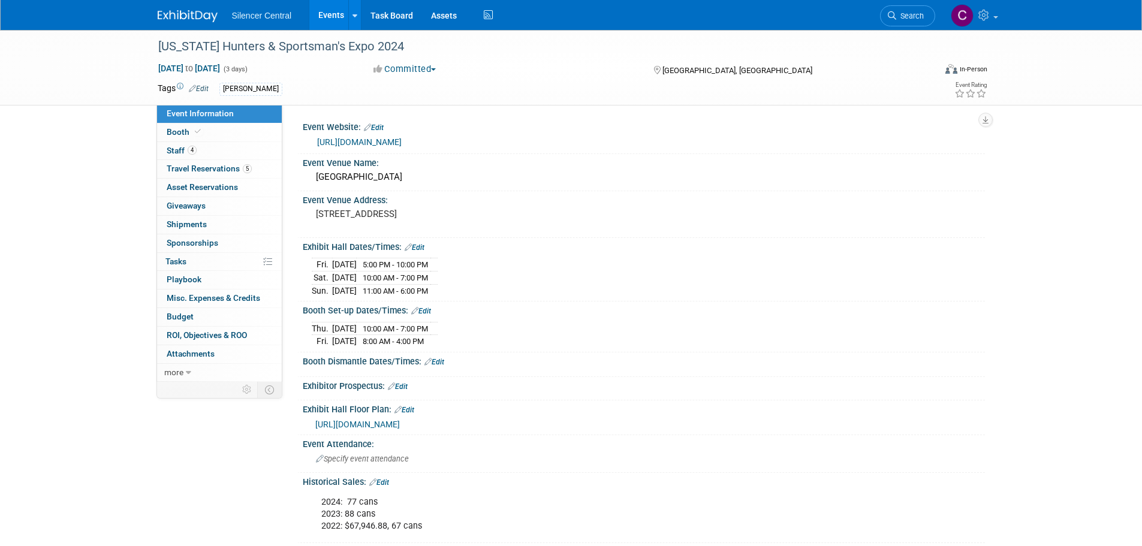
click at [185, 12] on img at bounding box center [188, 16] width 60 height 12
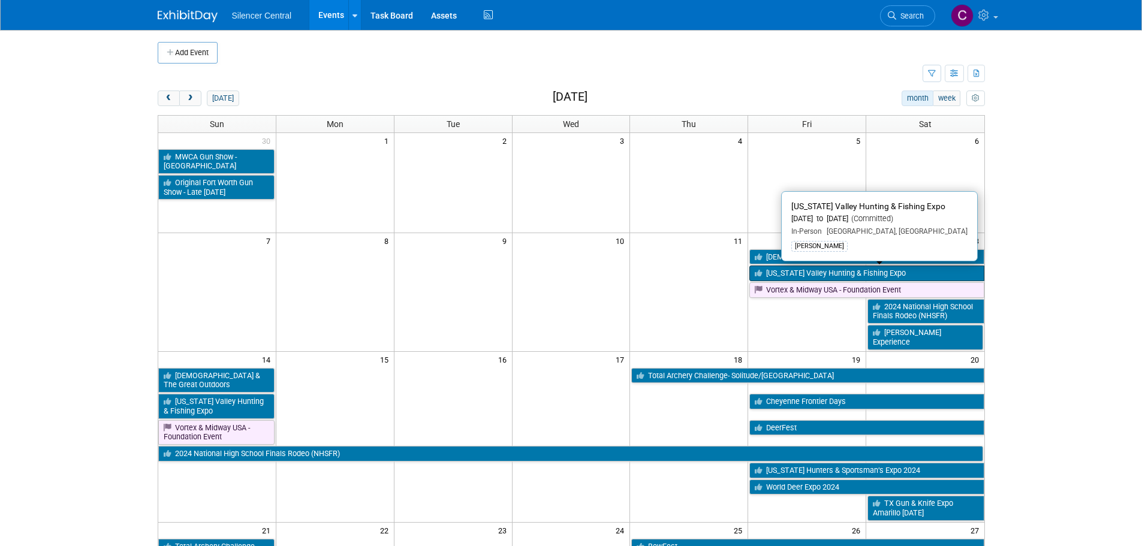
click at [799, 274] on link "[US_STATE] Valley Hunting & Fishing Expo" at bounding box center [866, 273] width 234 height 16
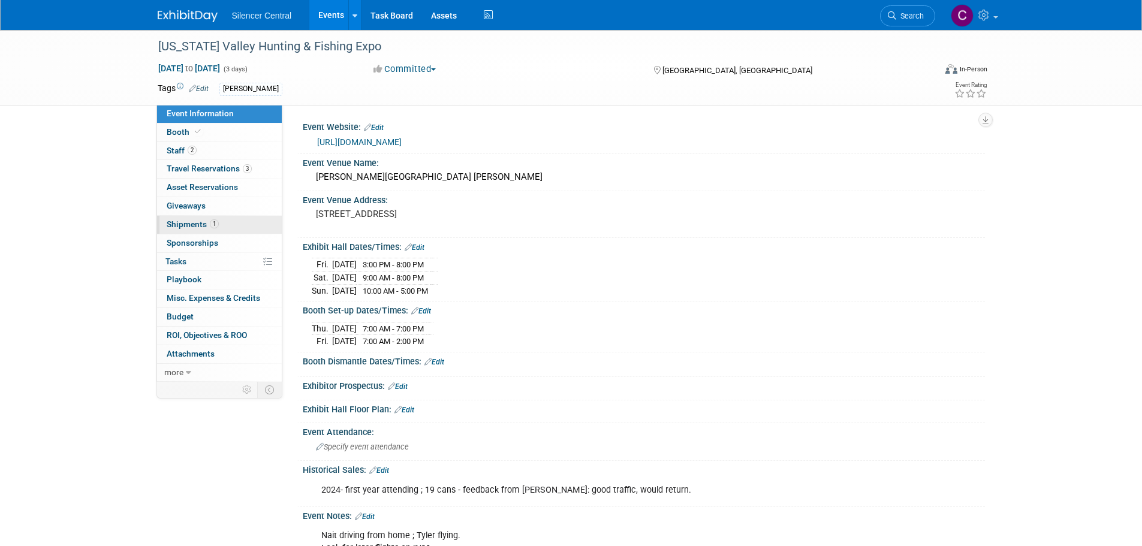
click at [180, 224] on span "Shipments 1" at bounding box center [193, 224] width 52 height 10
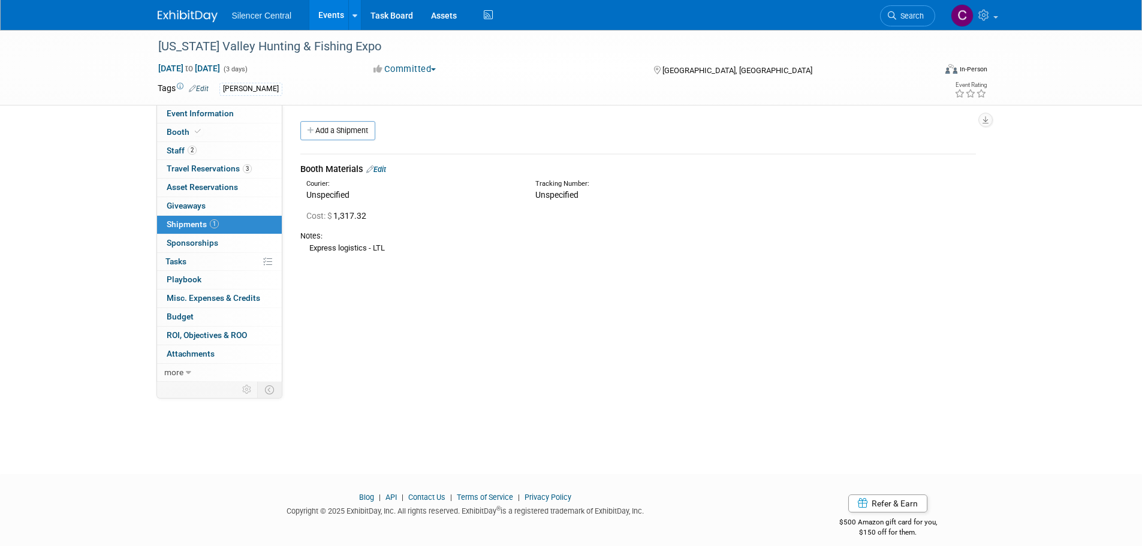
click at [195, 15] on img at bounding box center [188, 16] width 60 height 12
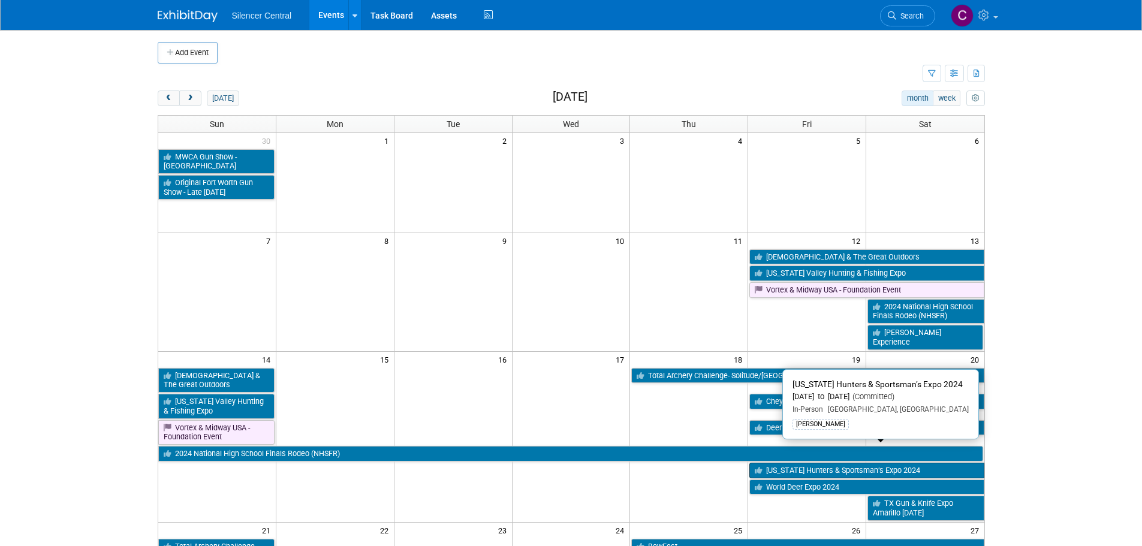
click at [792, 463] on link "[US_STATE] Hunters & Sportsman’s Expo 2024" at bounding box center [866, 471] width 234 height 16
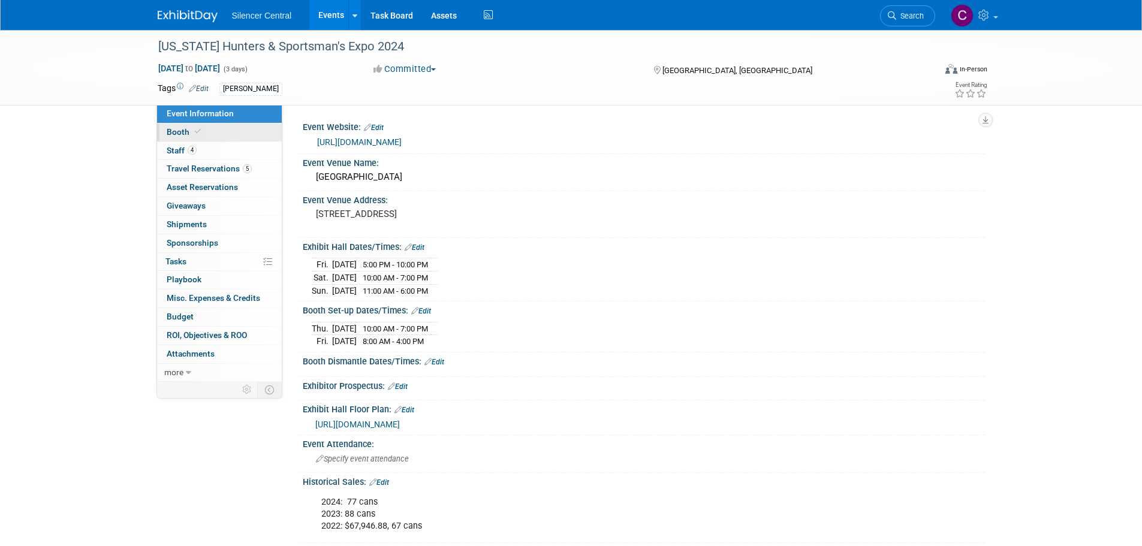
click at [197, 131] on icon at bounding box center [198, 131] width 6 height 7
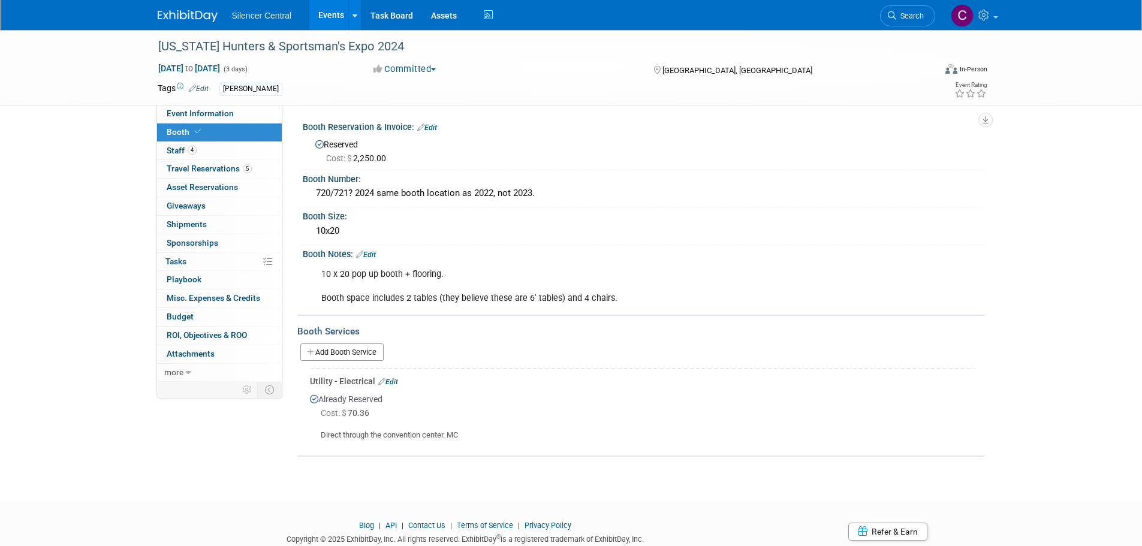
click at [174, 11] on img at bounding box center [188, 16] width 60 height 12
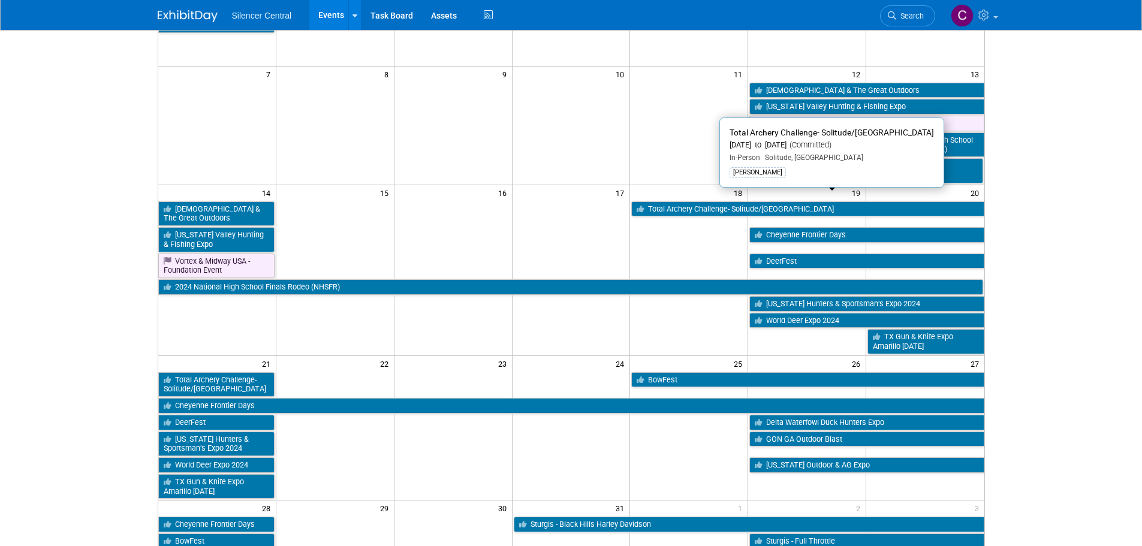
scroll to position [180, 0]
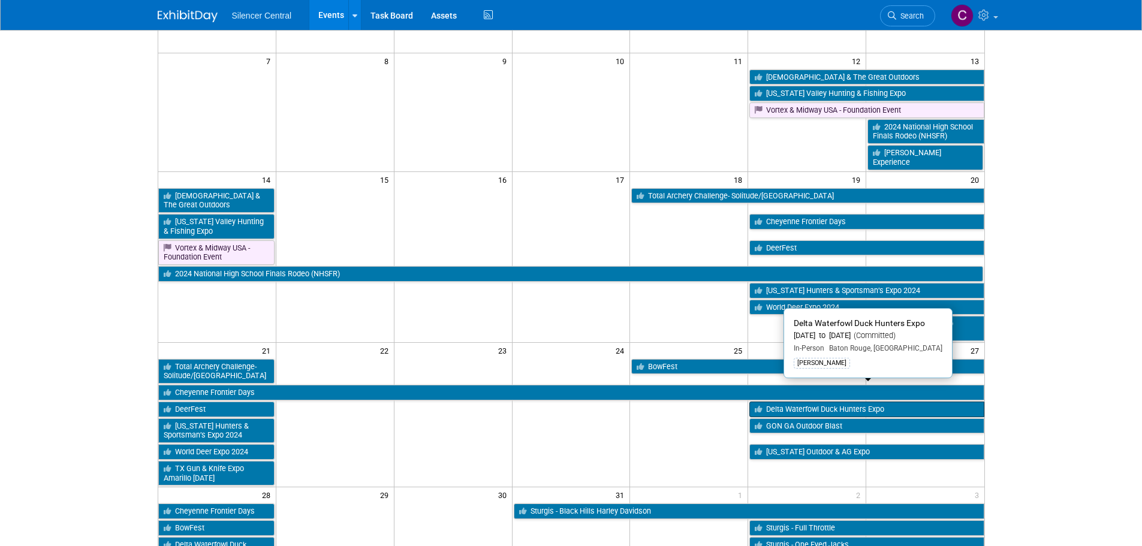
click at [798, 401] on link "Delta Waterfowl Duck Hunters Expo" at bounding box center [866, 409] width 234 height 16
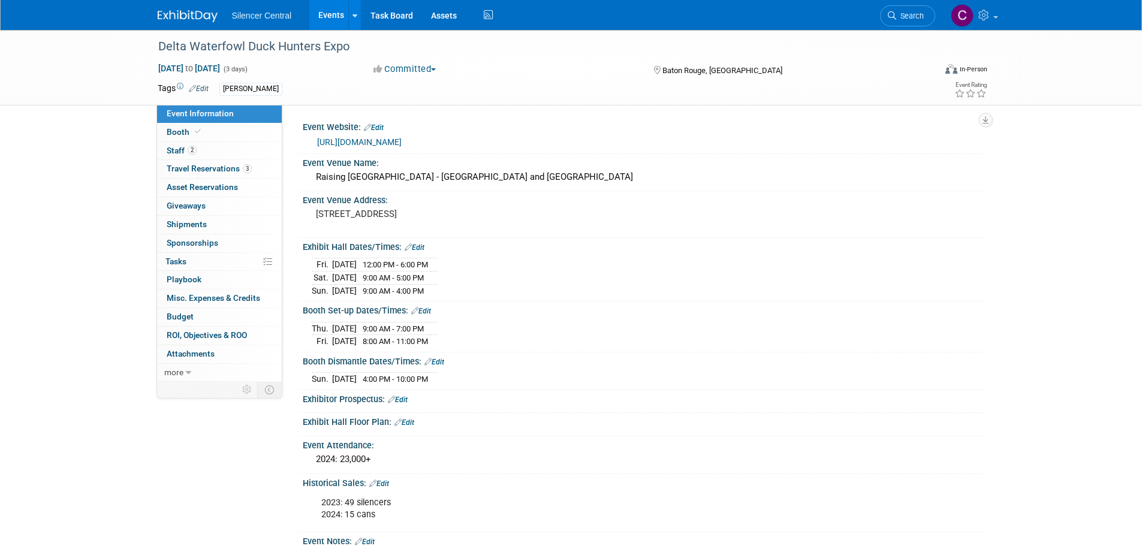
click at [184, 16] on img at bounding box center [188, 16] width 60 height 12
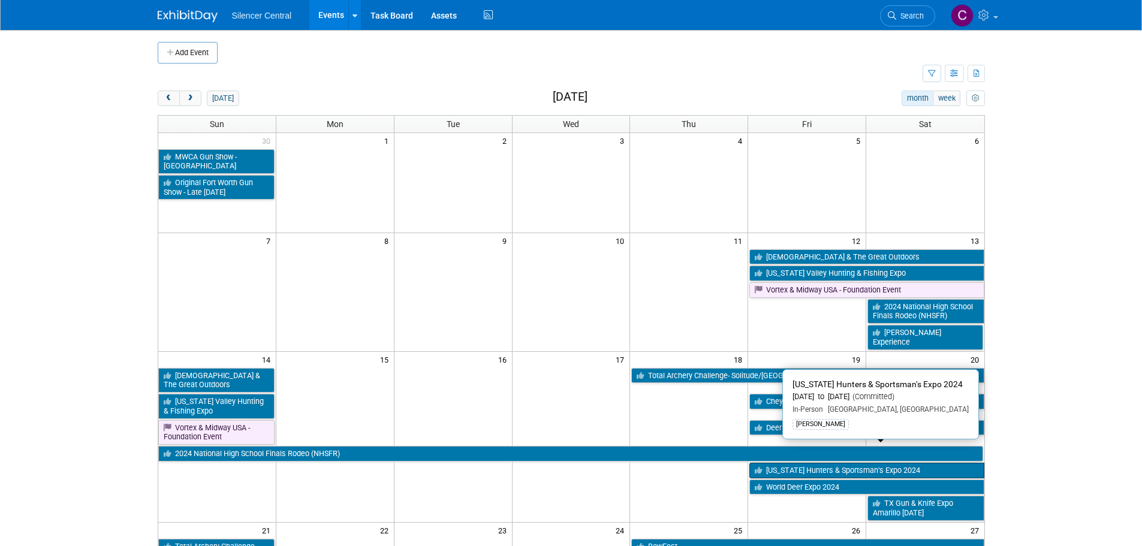
click at [792, 463] on link "Texas Hunters & Sportsman’s Expo 2024" at bounding box center [866, 471] width 234 height 16
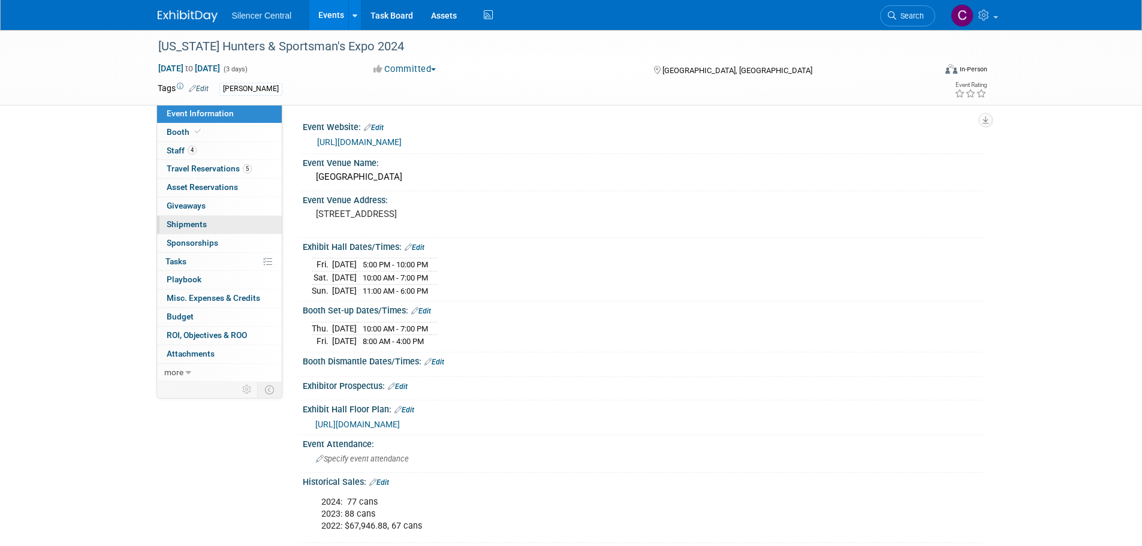
click at [206, 218] on link "0 Shipments 0" at bounding box center [219, 225] width 125 height 18
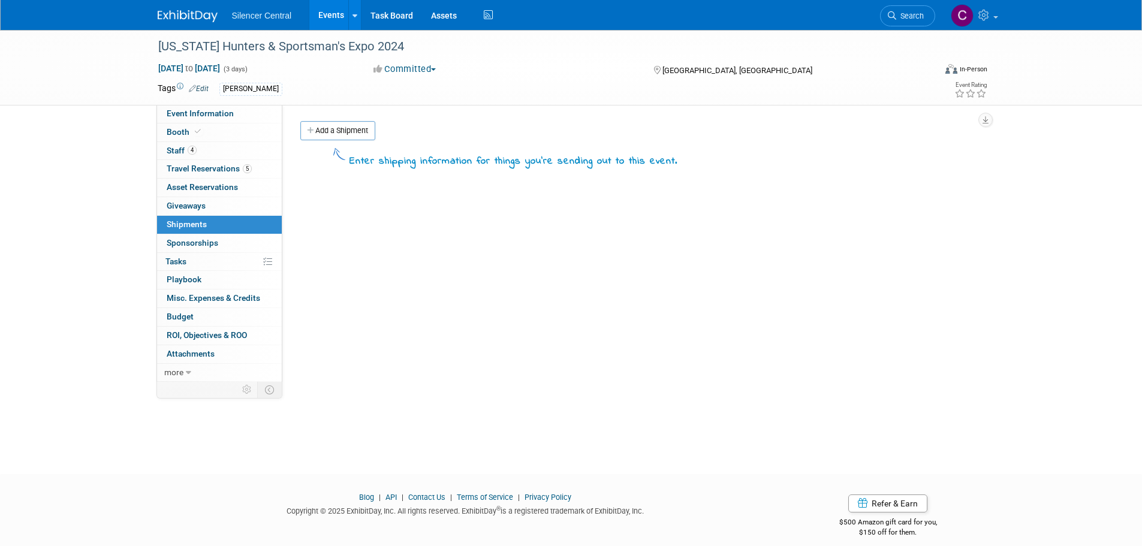
click at [177, 19] on img at bounding box center [188, 16] width 60 height 12
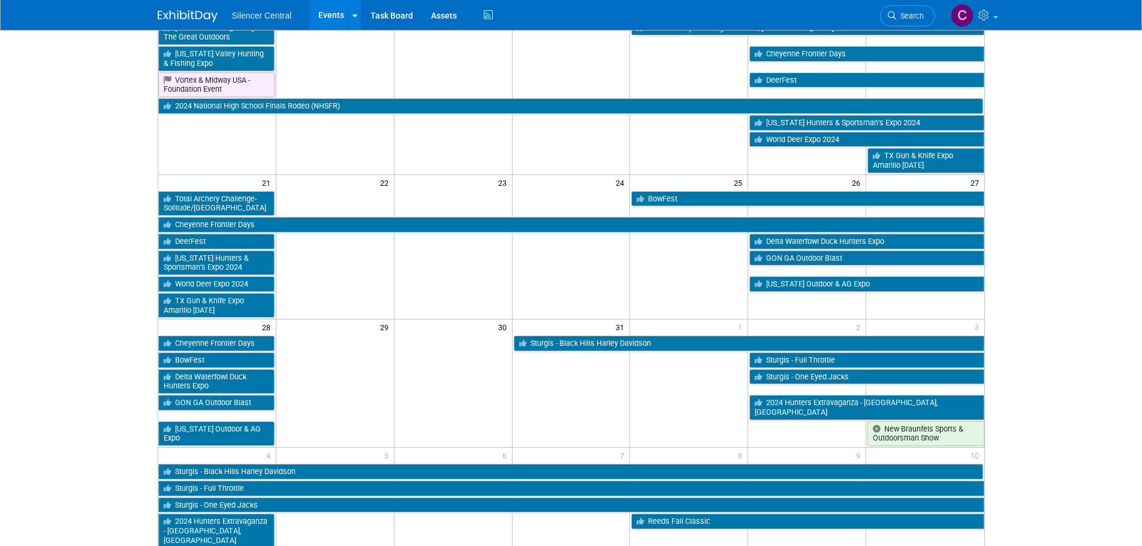
scroll to position [419, 0]
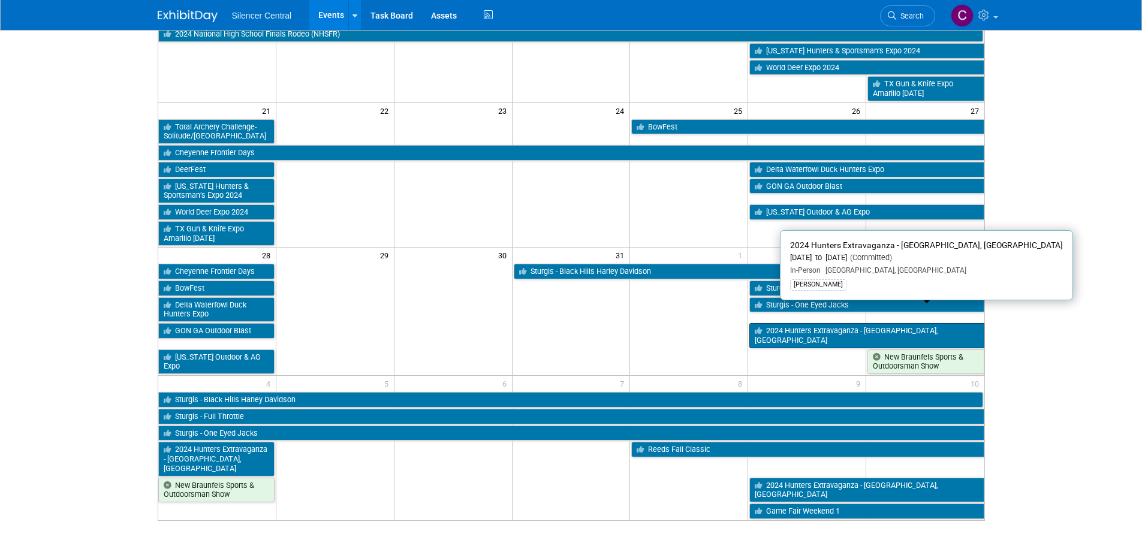
click at [783, 323] on link "2024 Hunters Extravaganza - [GEOGRAPHIC_DATA], [GEOGRAPHIC_DATA]" at bounding box center [866, 335] width 234 height 25
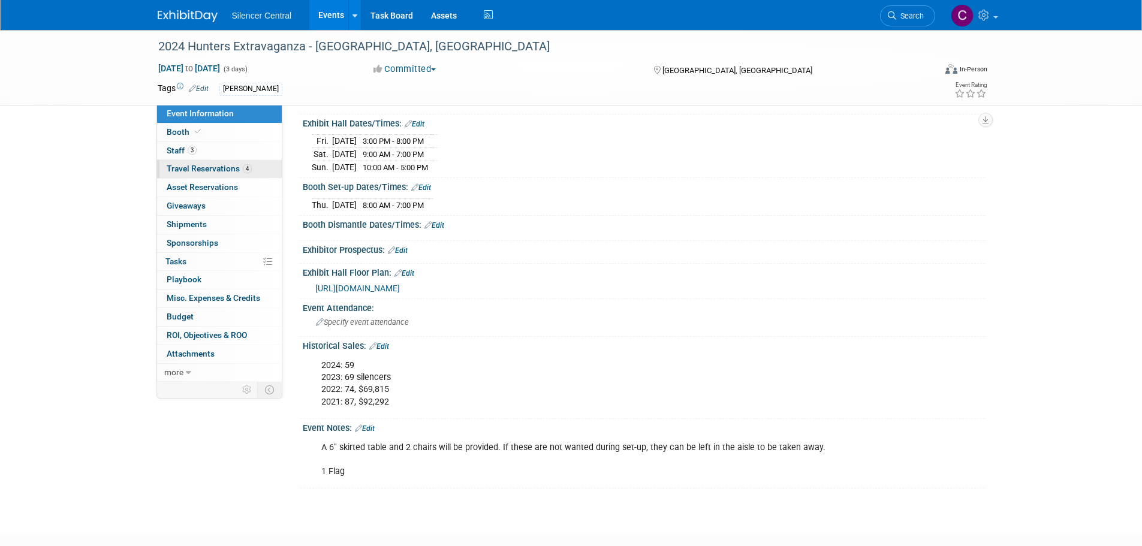
scroll to position [14, 0]
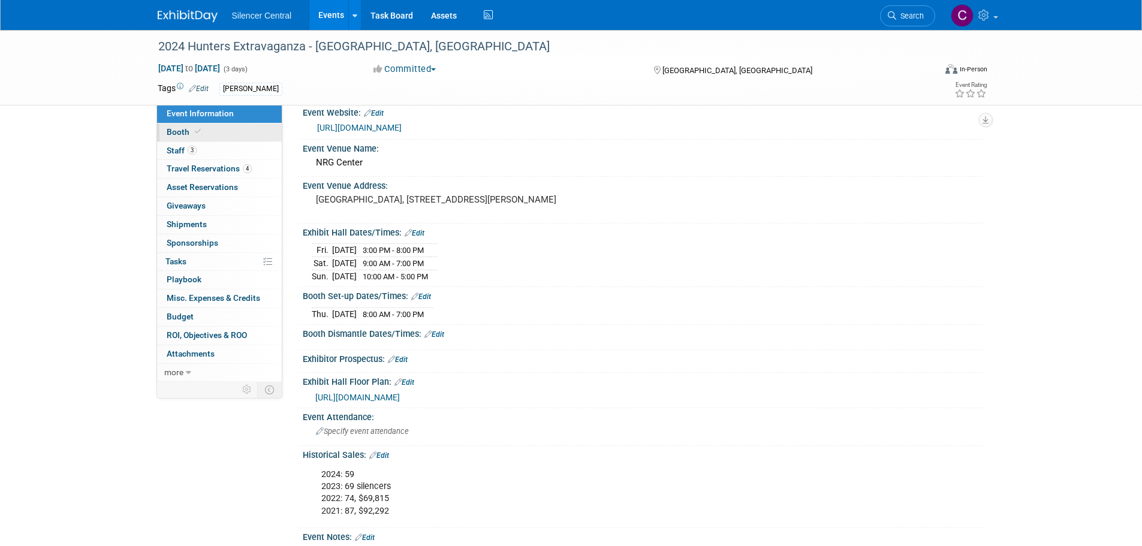
click at [212, 134] on link "Booth" at bounding box center [219, 132] width 125 height 18
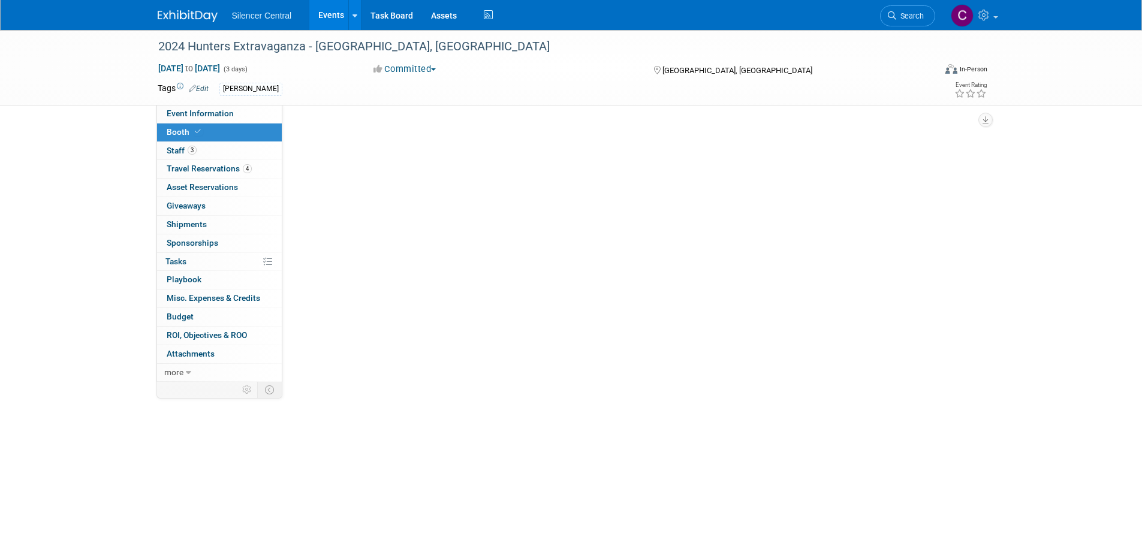
scroll to position [0, 0]
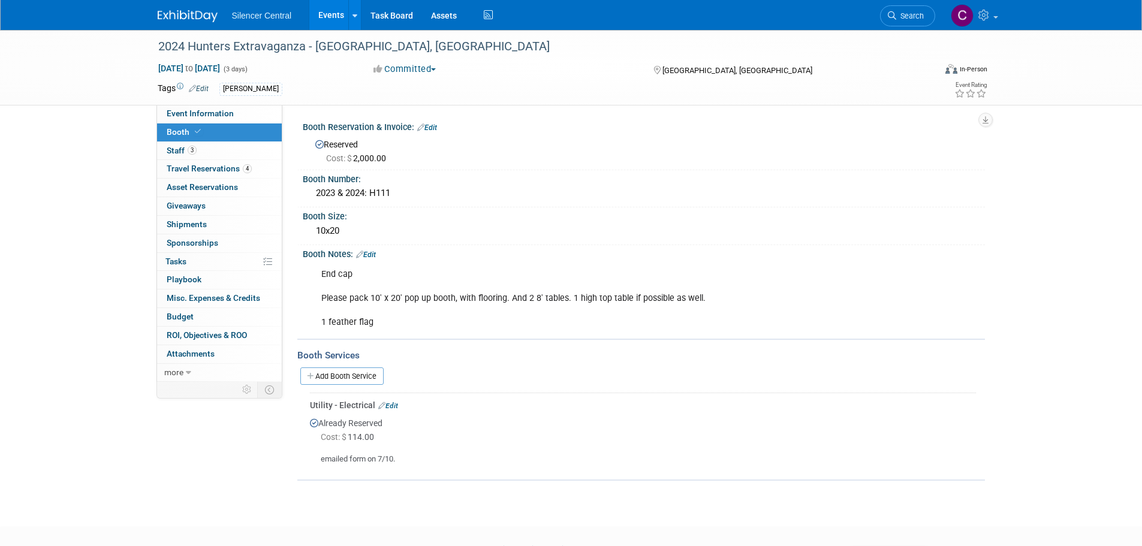
click at [193, 15] on img at bounding box center [188, 16] width 60 height 12
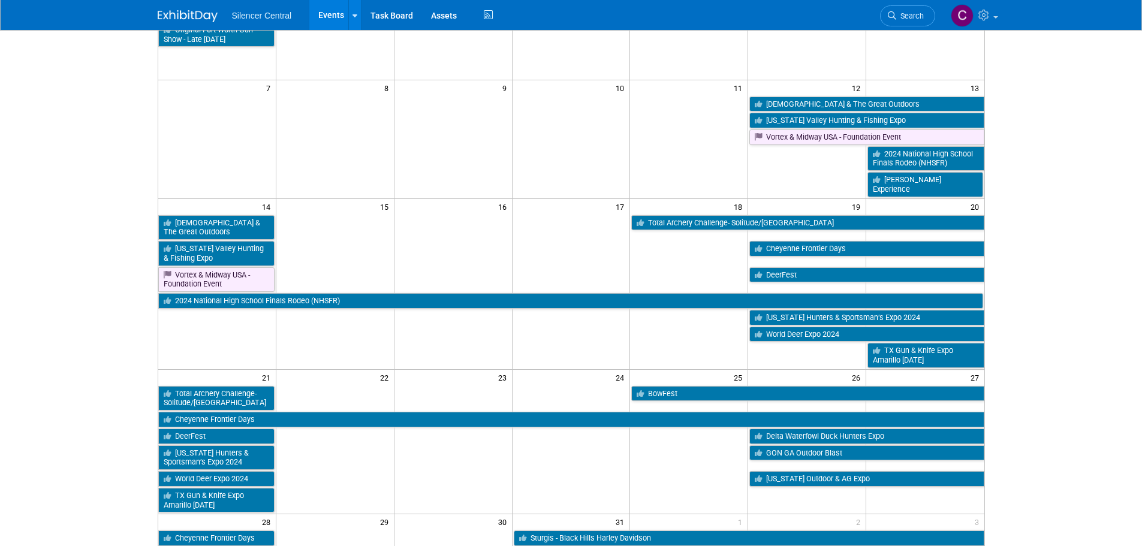
scroll to position [180, 0]
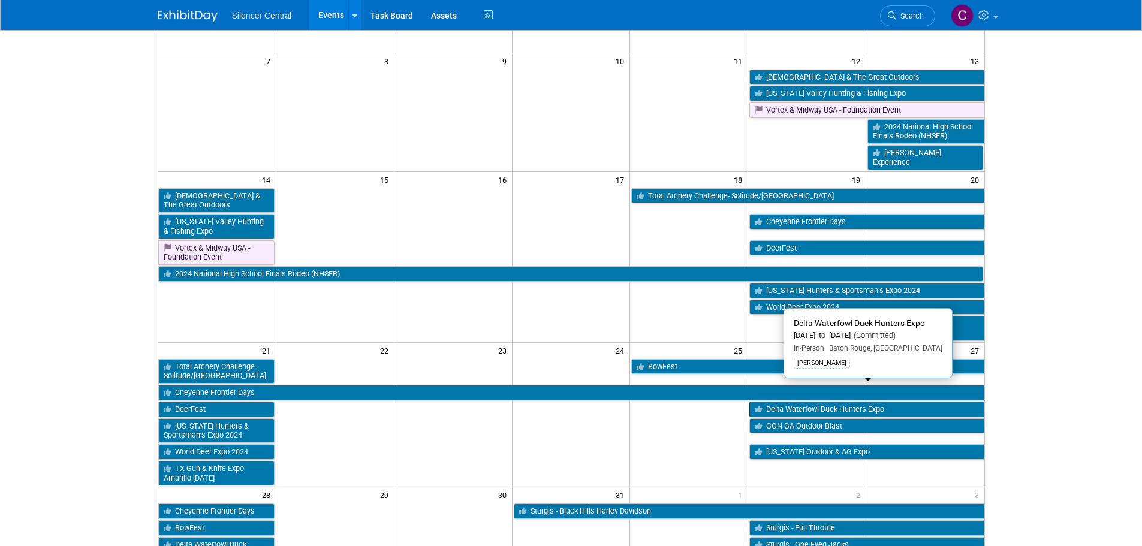
click at [791, 401] on link "Delta Waterfowl Duck Hunters Expo" at bounding box center [866, 409] width 234 height 16
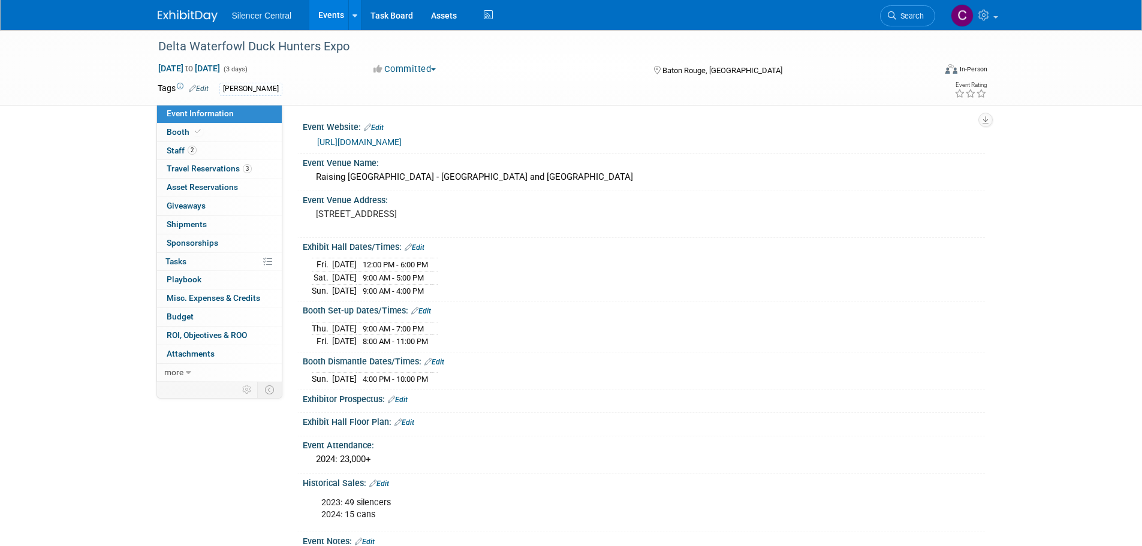
click at [195, 18] on img at bounding box center [188, 16] width 60 height 12
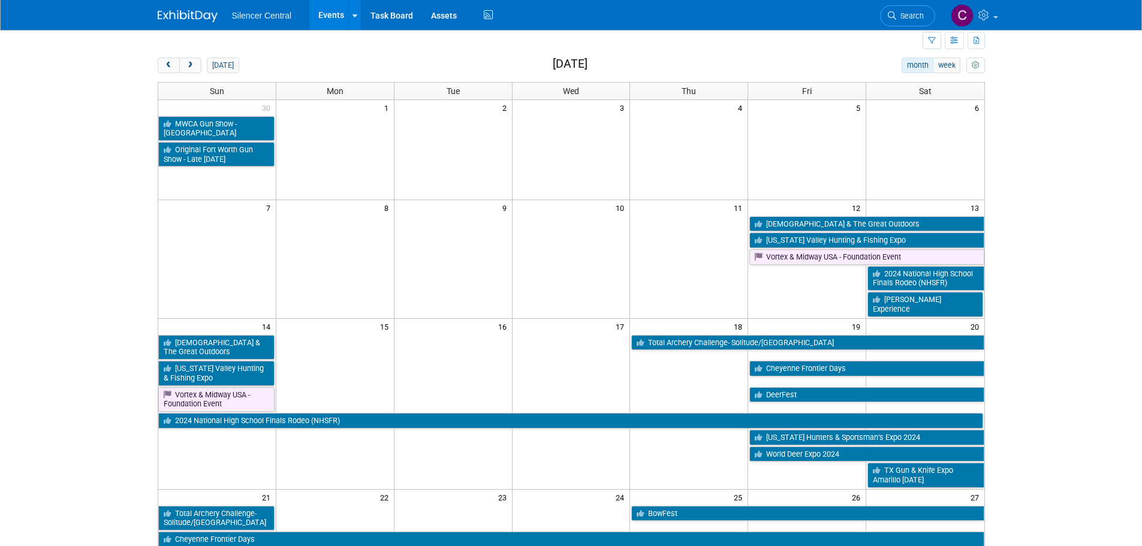
scroll to position [60, 0]
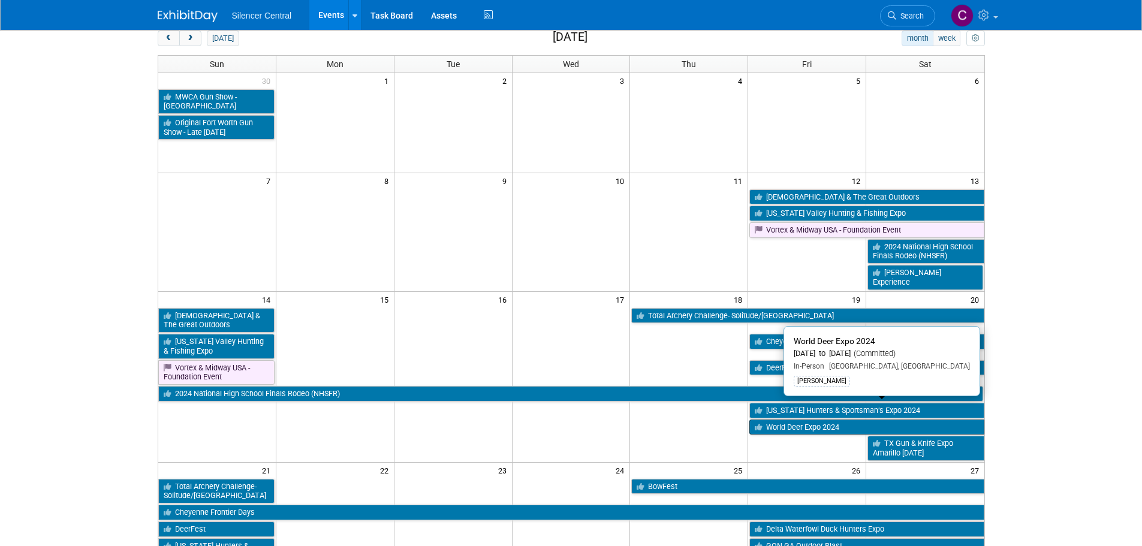
click at [781, 419] on link "World Deer Expo 2024" at bounding box center [866, 427] width 234 height 16
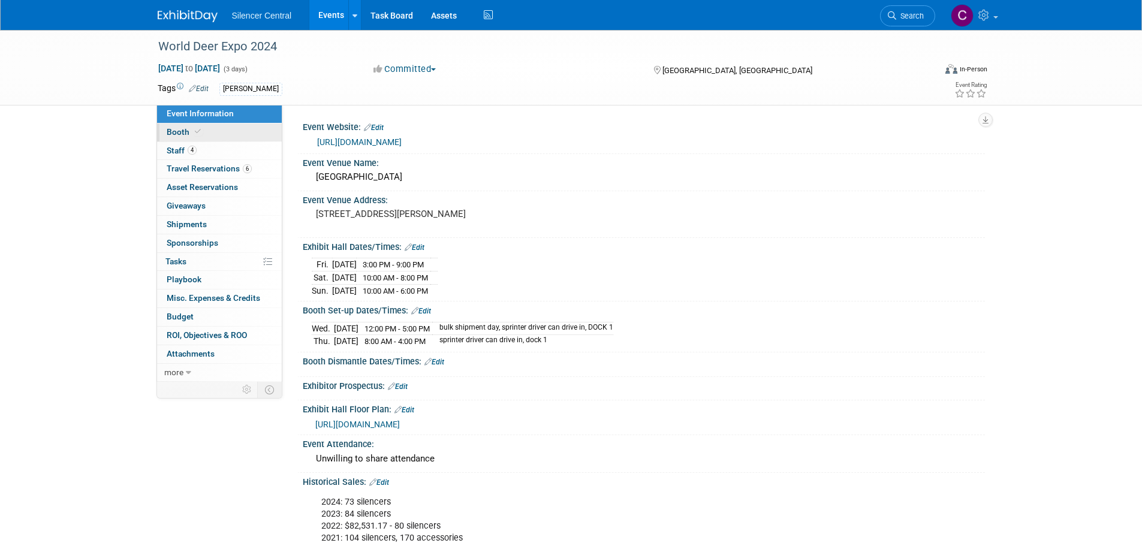
click at [186, 132] on span "Booth" at bounding box center [185, 132] width 37 height 10
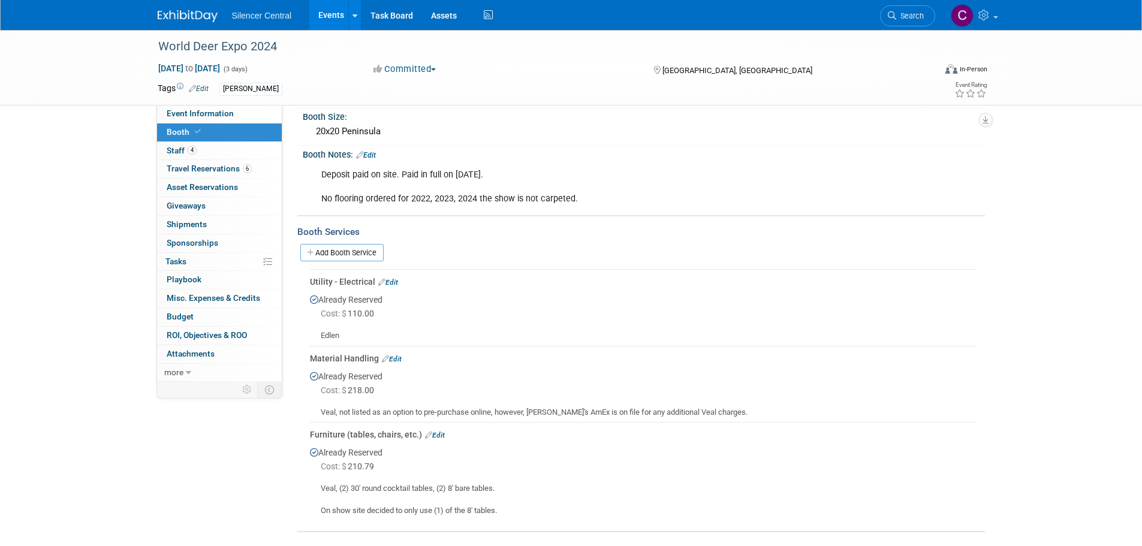
scroll to position [120, 0]
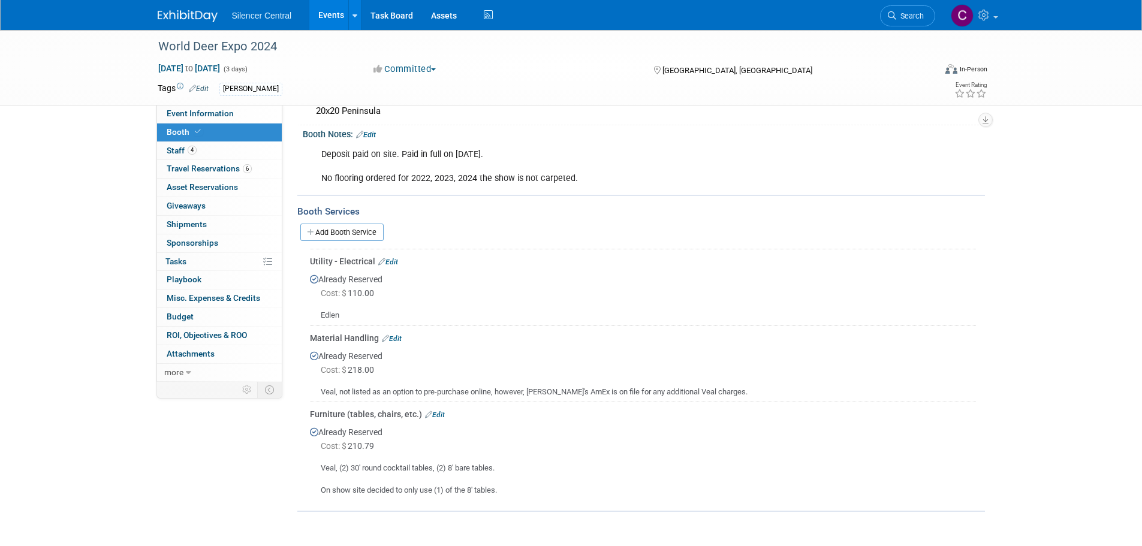
click at [199, 14] on img at bounding box center [188, 16] width 60 height 12
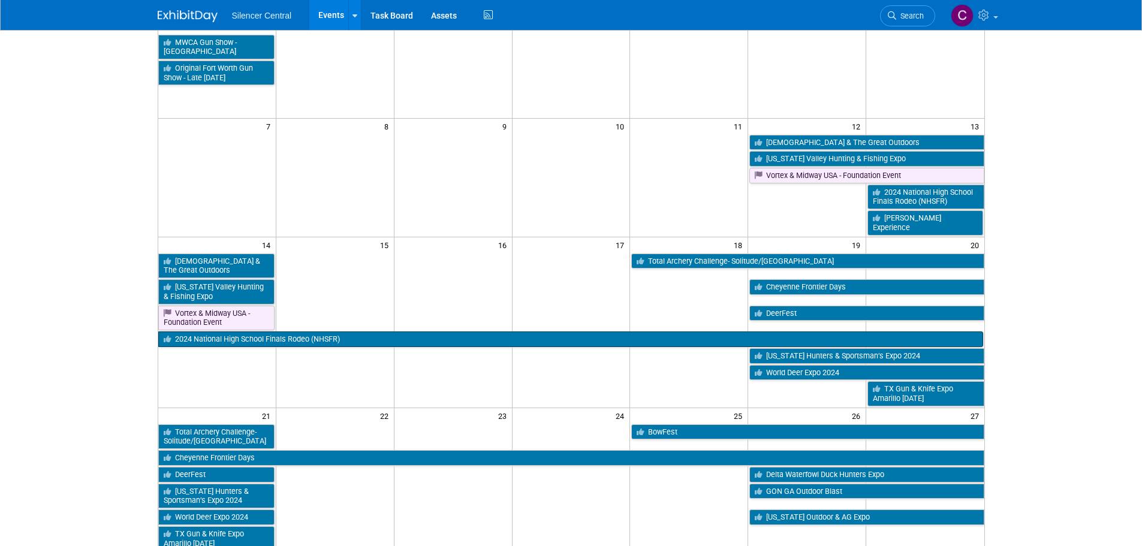
scroll to position [120, 0]
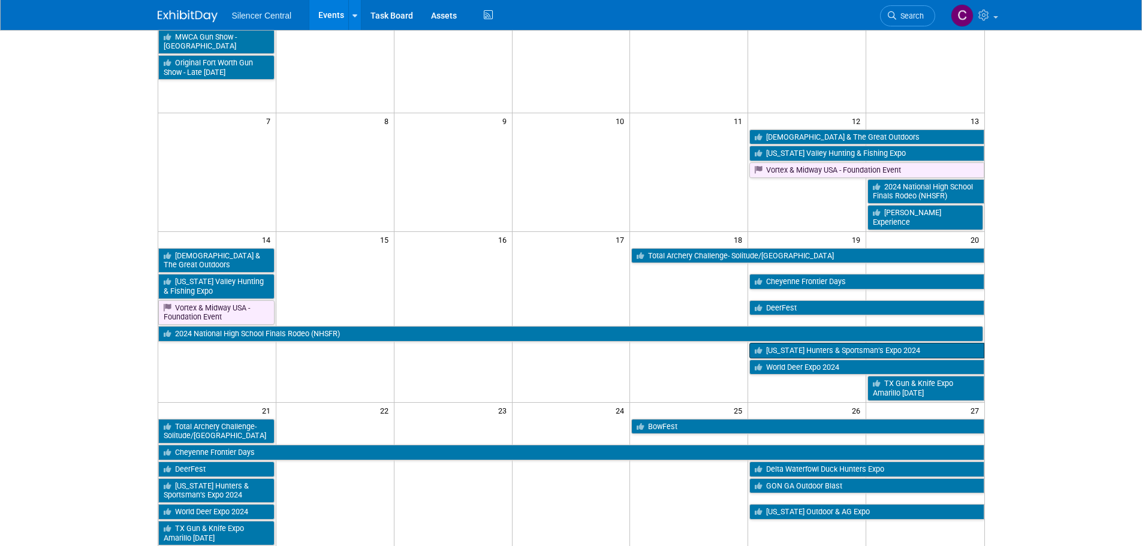
click at [800, 343] on link "[US_STATE] Hunters & Sportsman’s Expo 2024" at bounding box center [866, 351] width 234 height 16
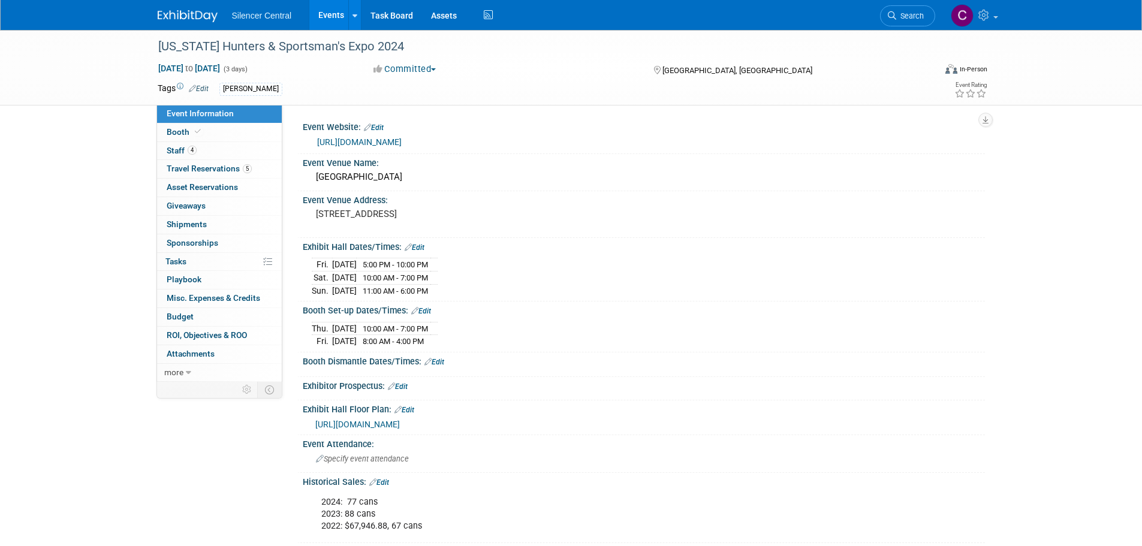
click at [192, 22] on img at bounding box center [188, 16] width 60 height 12
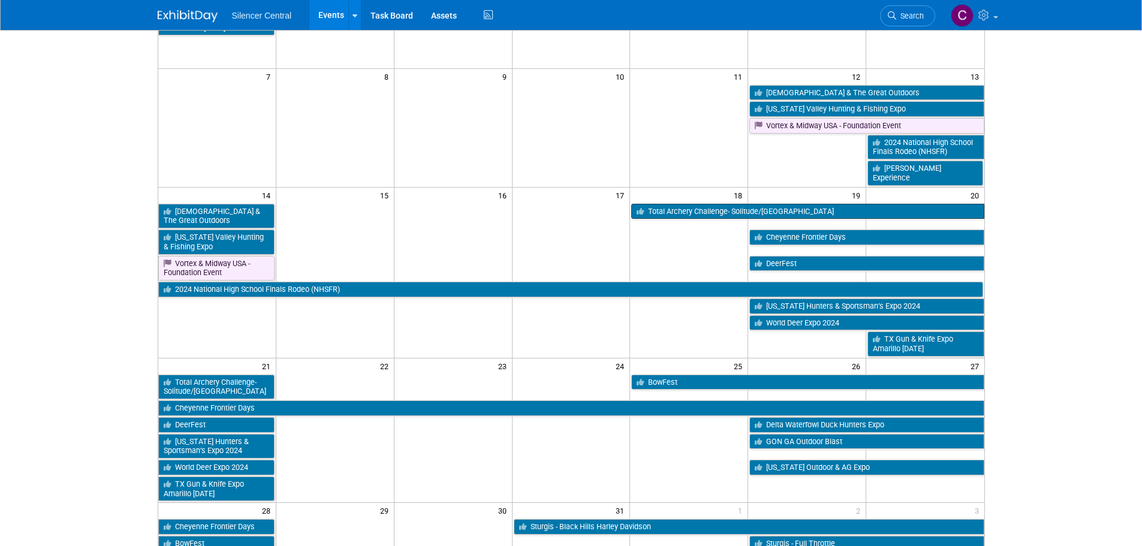
scroll to position [180, 0]
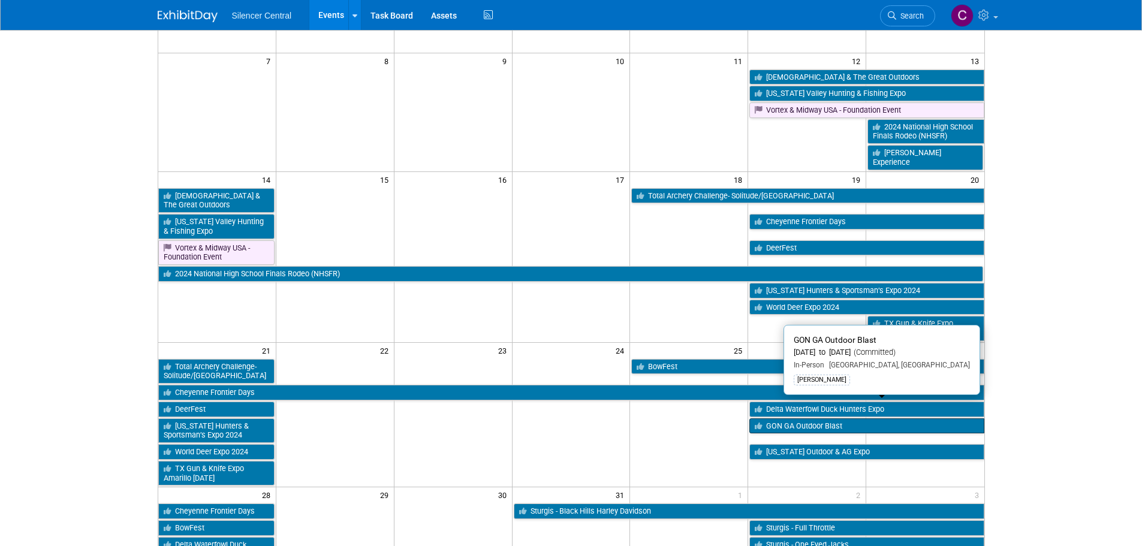
click at [786, 418] on link "GON GA Outdoor Blast" at bounding box center [866, 426] width 234 height 16
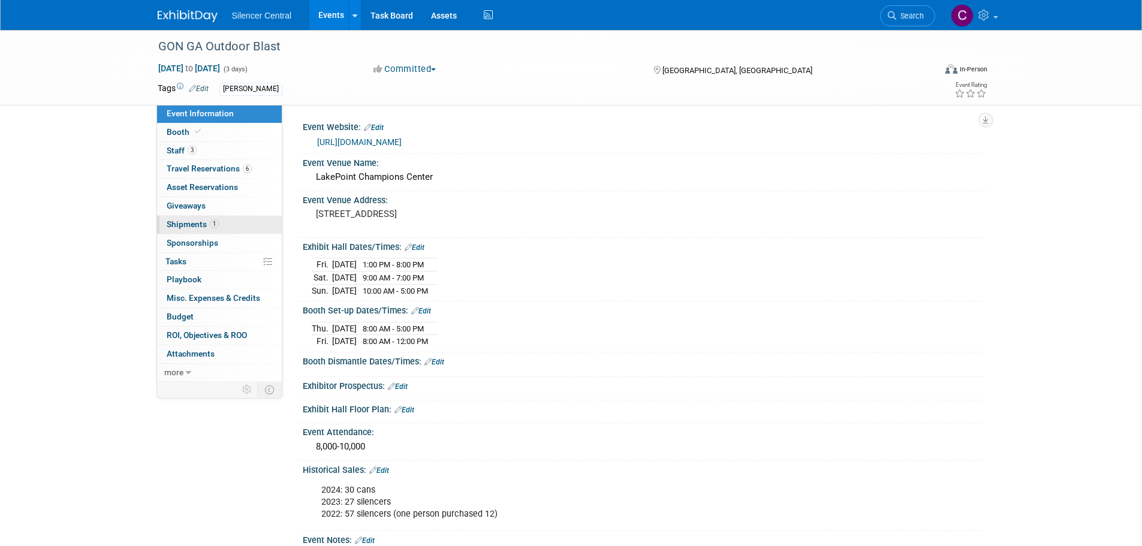
click at [189, 220] on span "Shipments 1" at bounding box center [193, 224] width 52 height 10
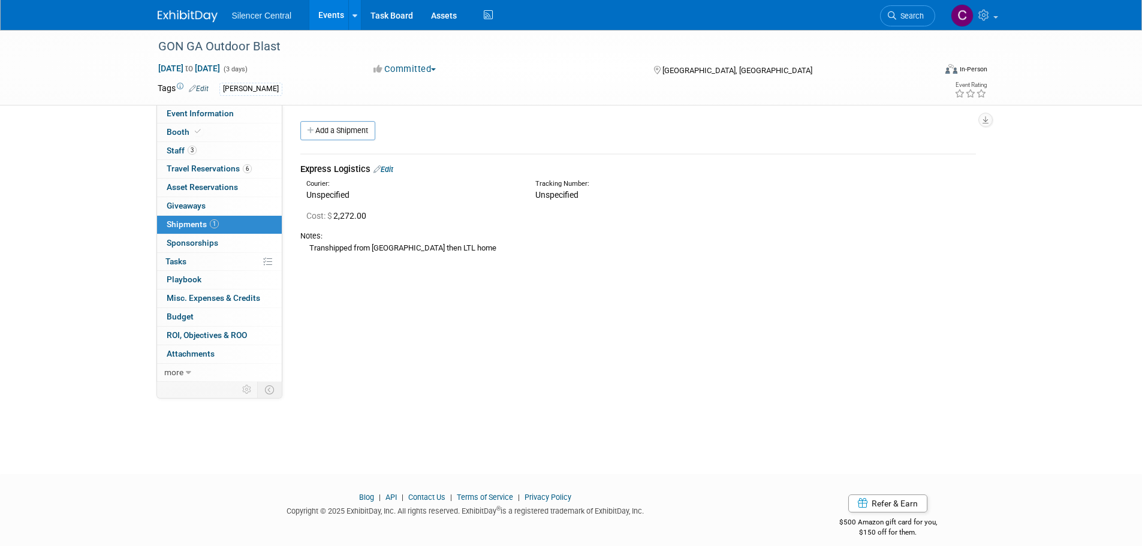
click at [199, 8] on link at bounding box center [195, 10] width 74 height 10
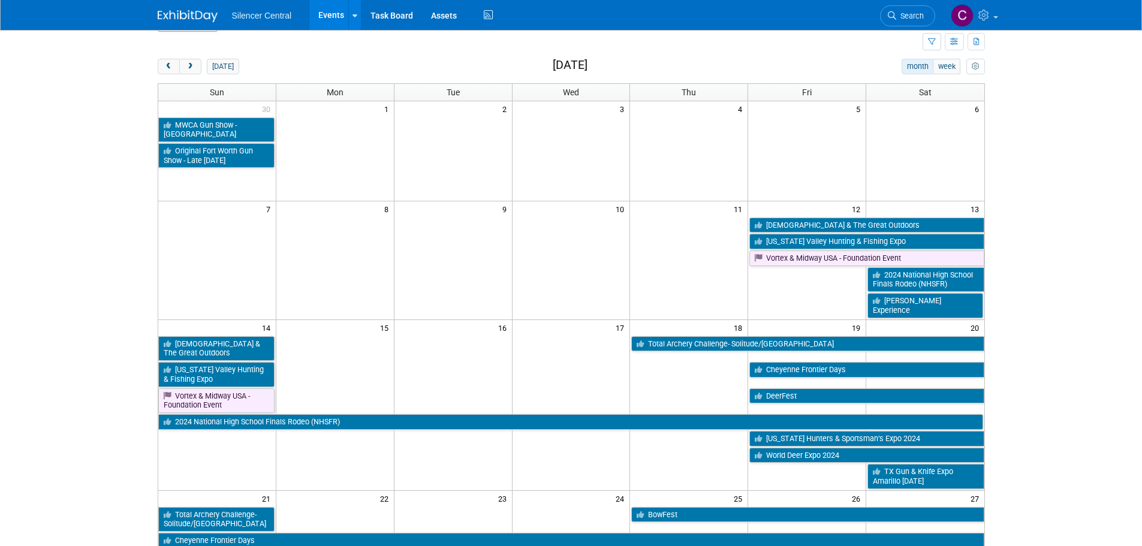
scroll to position [60, 0]
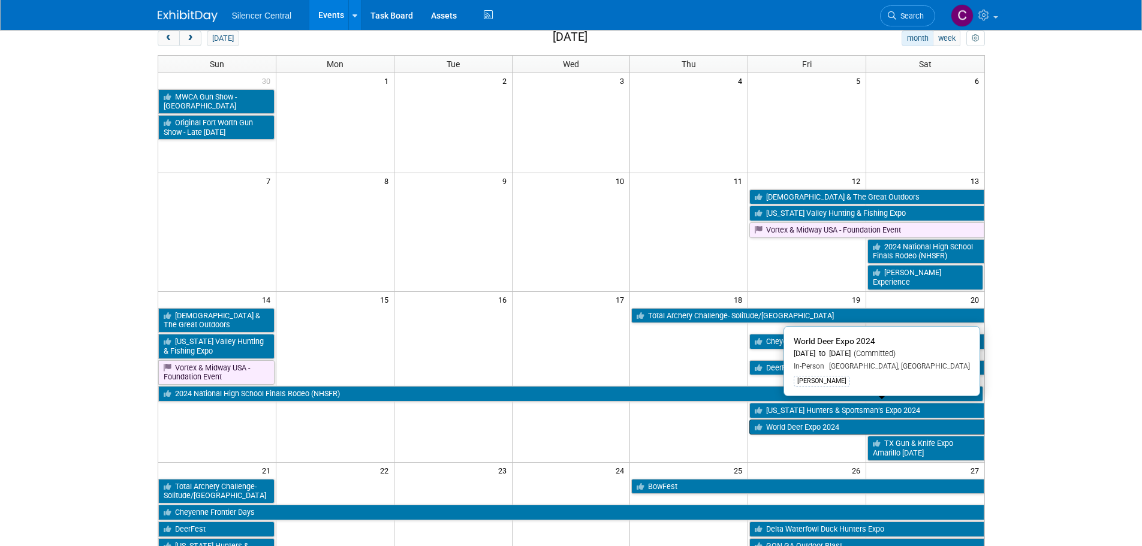
click at [792, 419] on link "World Deer Expo 2024" at bounding box center [866, 427] width 234 height 16
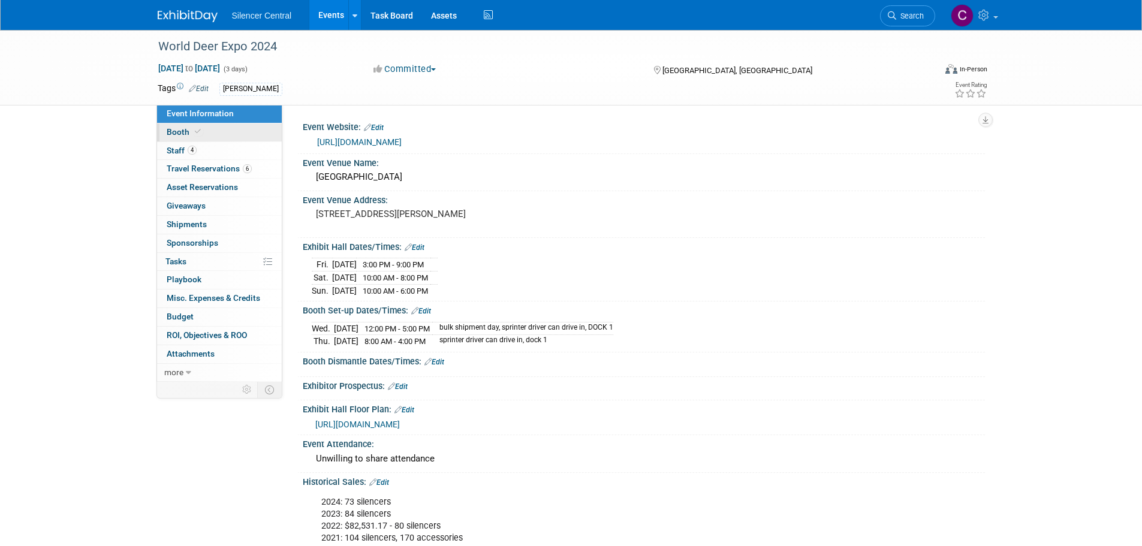
click at [195, 130] on icon at bounding box center [198, 131] width 6 height 7
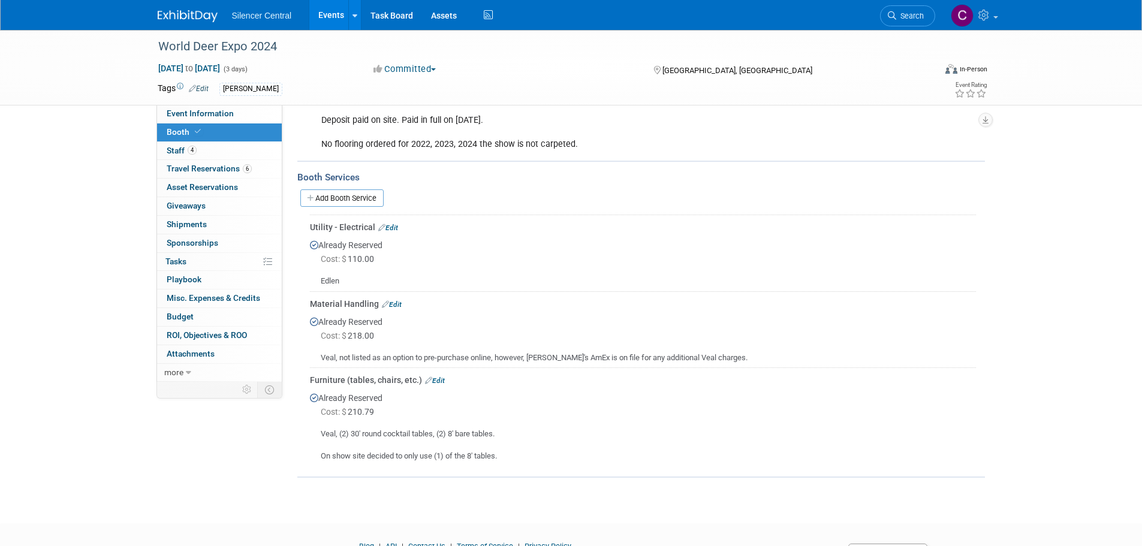
scroll to position [215, 0]
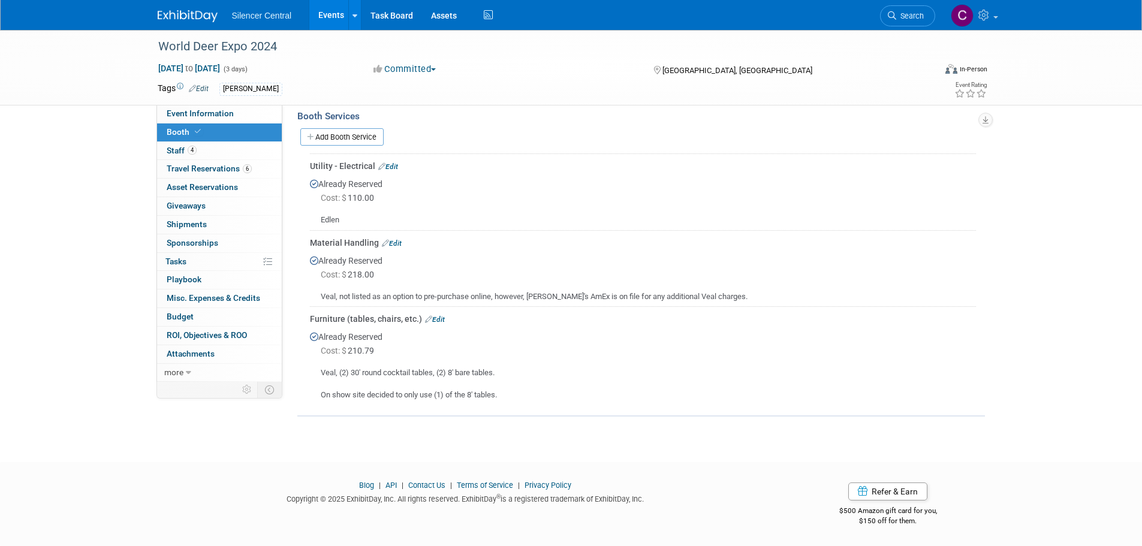
click at [189, 16] on img at bounding box center [188, 16] width 60 height 12
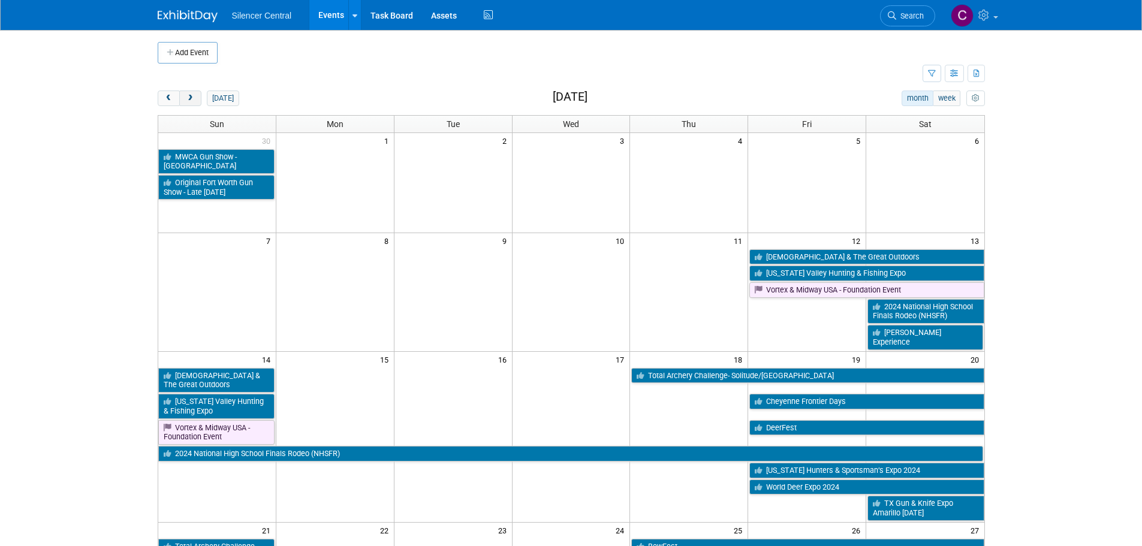
click at [191, 101] on span "next" at bounding box center [190, 99] width 9 height 8
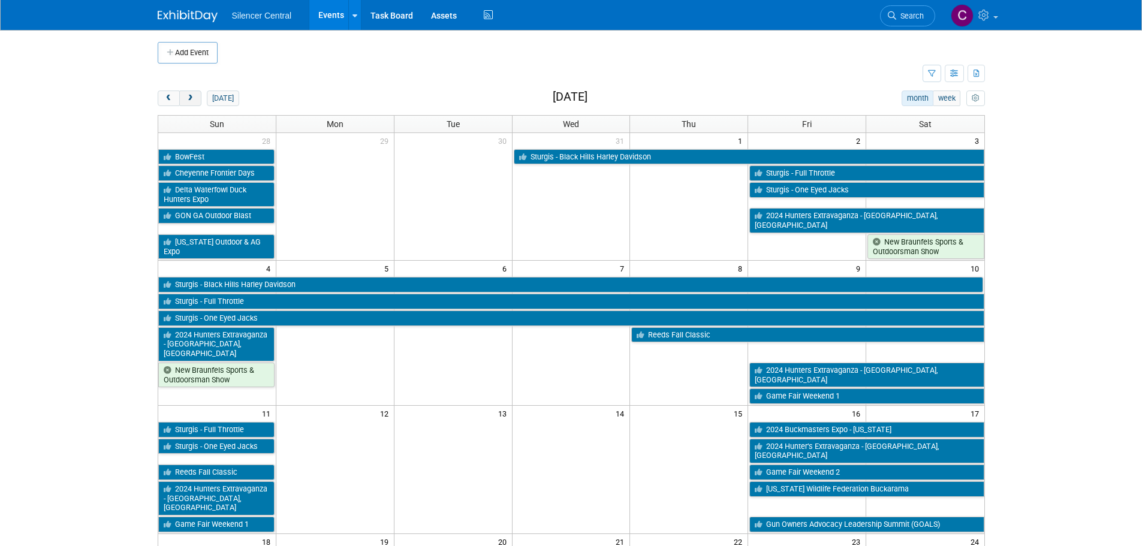
click at [191, 101] on span "next" at bounding box center [190, 99] width 9 height 8
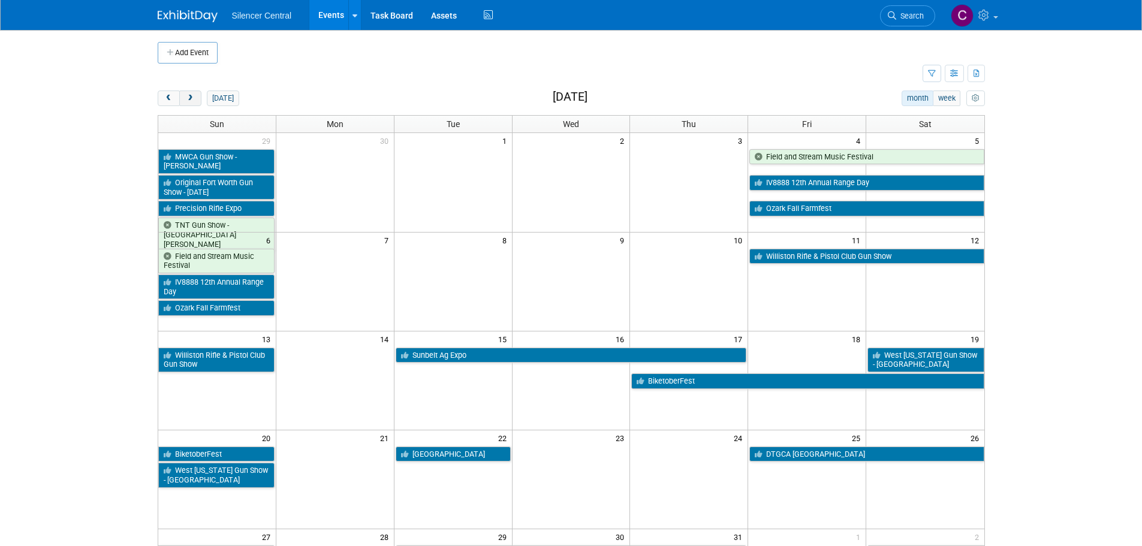
click at [191, 101] on span "next" at bounding box center [190, 99] width 9 height 8
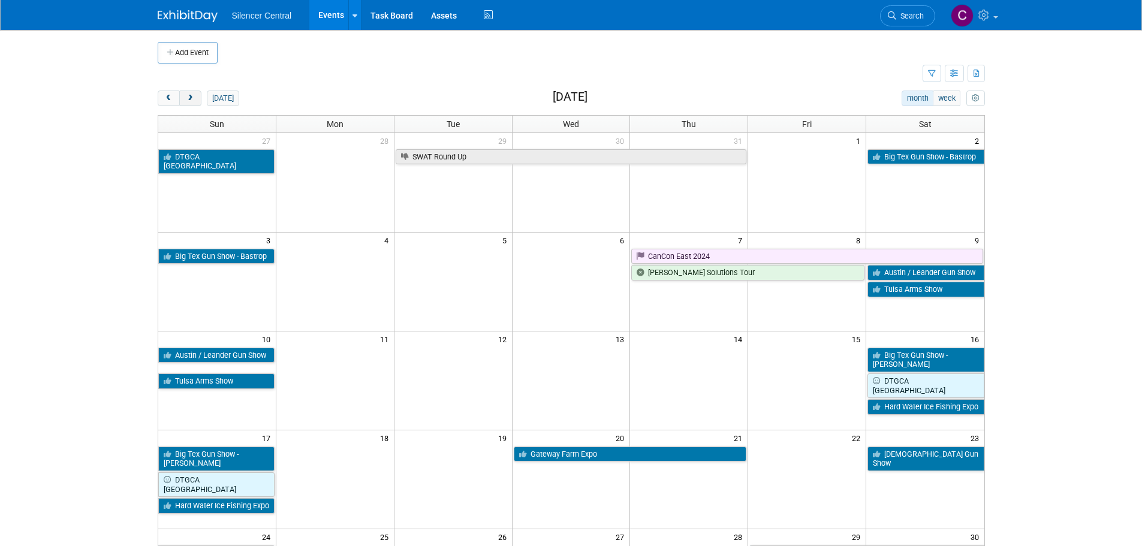
click at [191, 101] on span "next" at bounding box center [190, 99] width 9 height 8
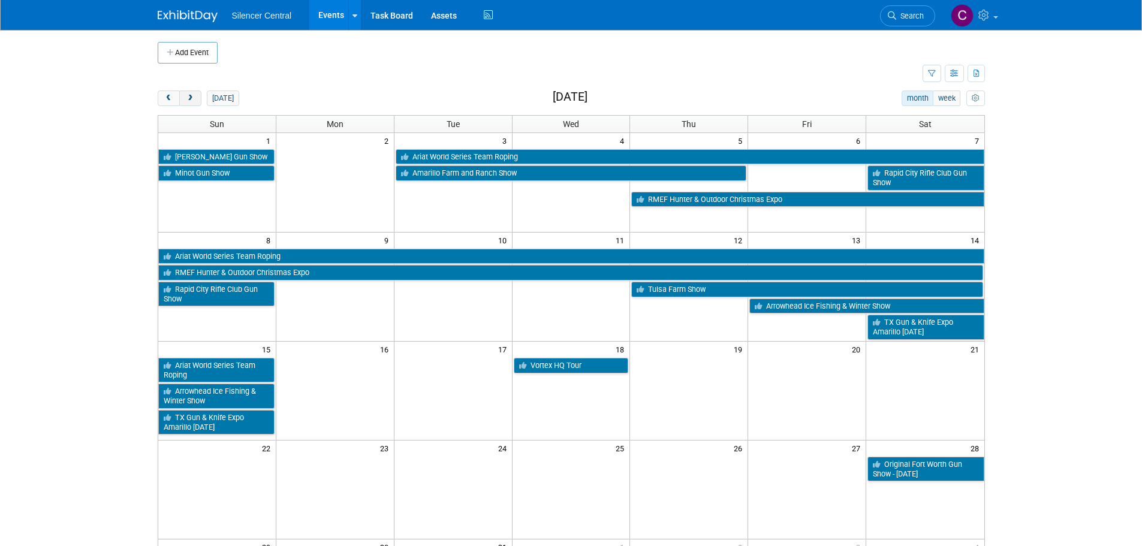
click at [191, 101] on span "next" at bounding box center [190, 99] width 9 height 8
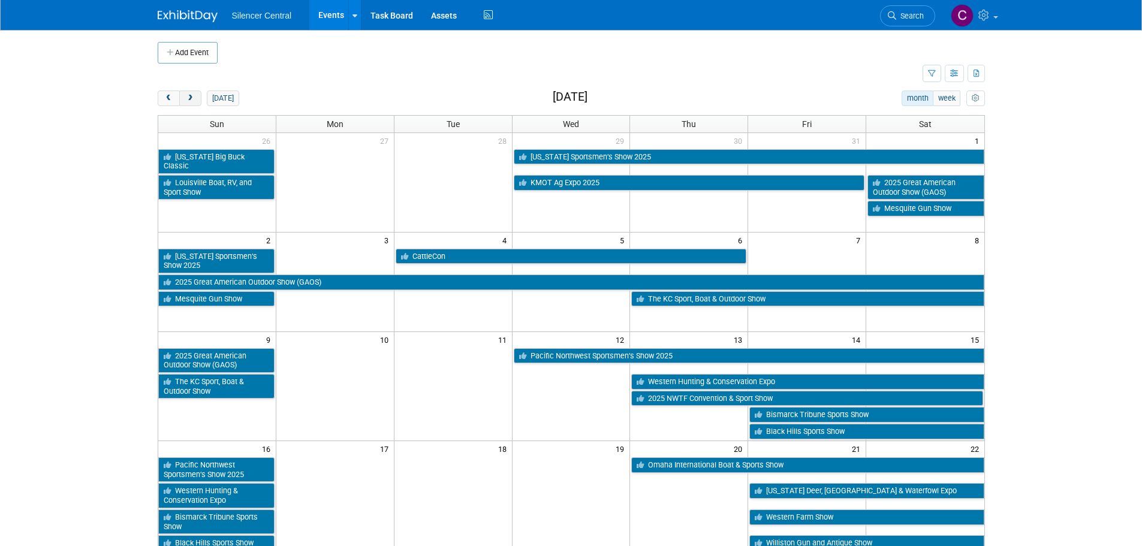
click at [191, 101] on span "next" at bounding box center [190, 99] width 9 height 8
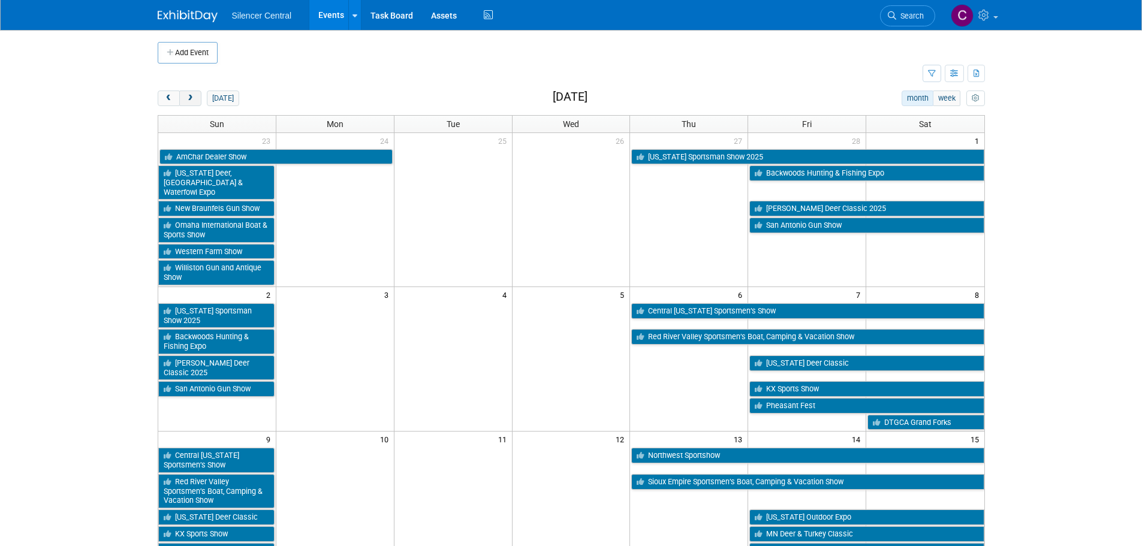
click at [191, 101] on span "next" at bounding box center [190, 99] width 9 height 8
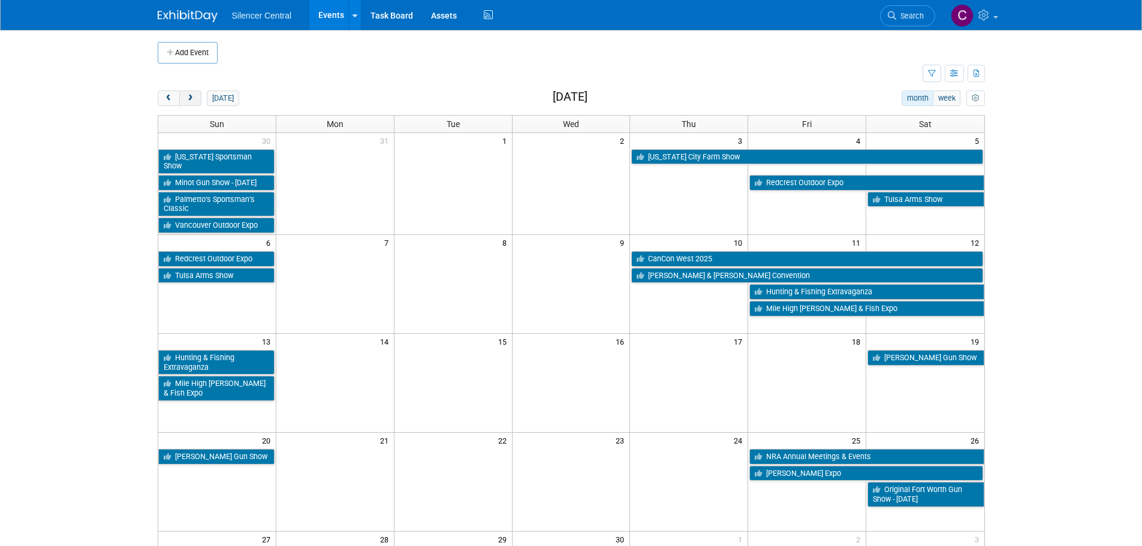
click at [191, 101] on span "next" at bounding box center [190, 99] width 9 height 8
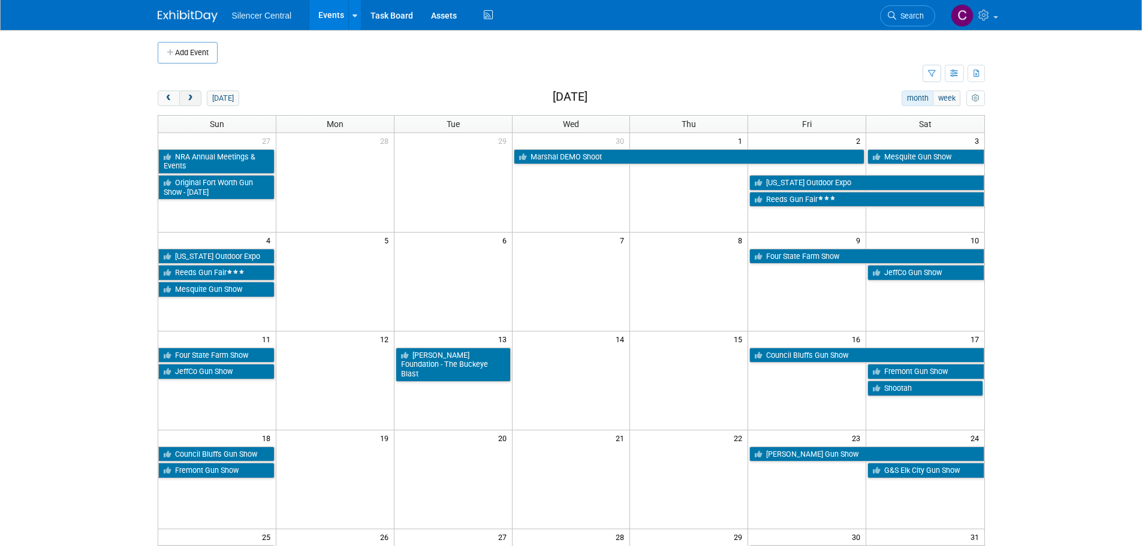
click at [191, 101] on span "next" at bounding box center [190, 99] width 9 height 8
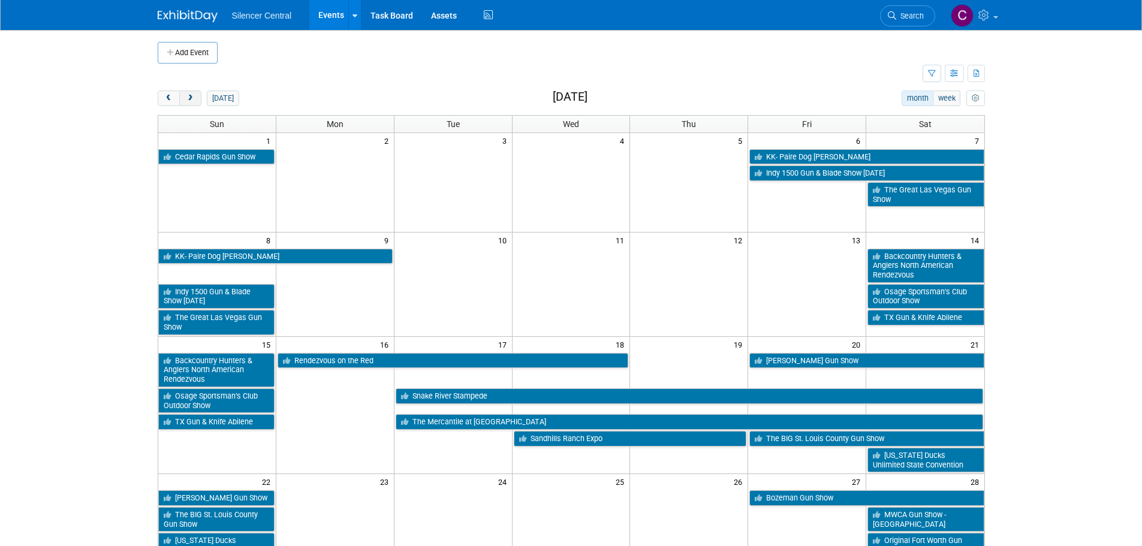
click at [191, 101] on span "next" at bounding box center [190, 99] width 9 height 8
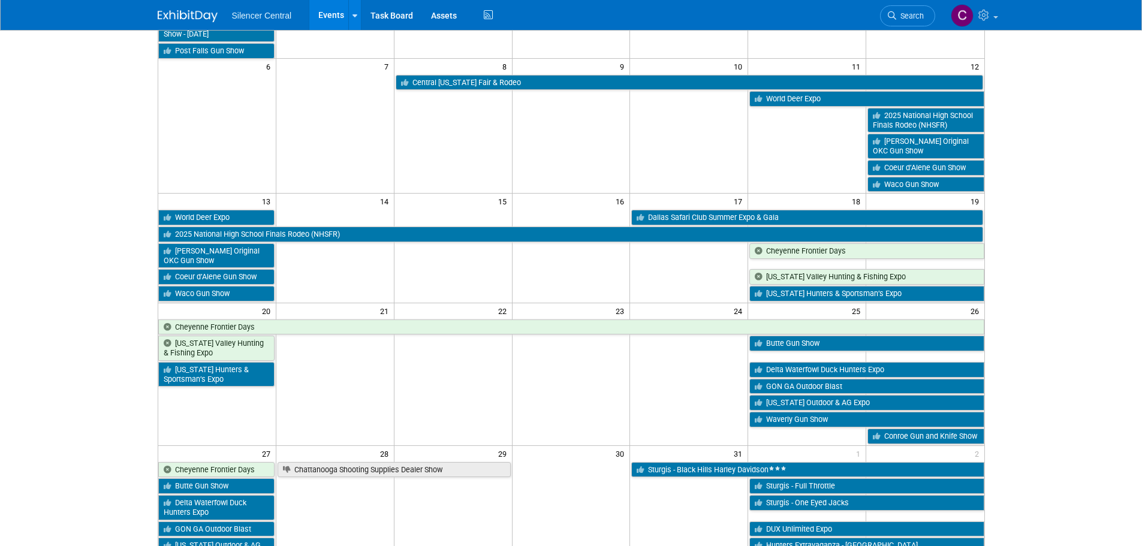
scroll to position [120, 0]
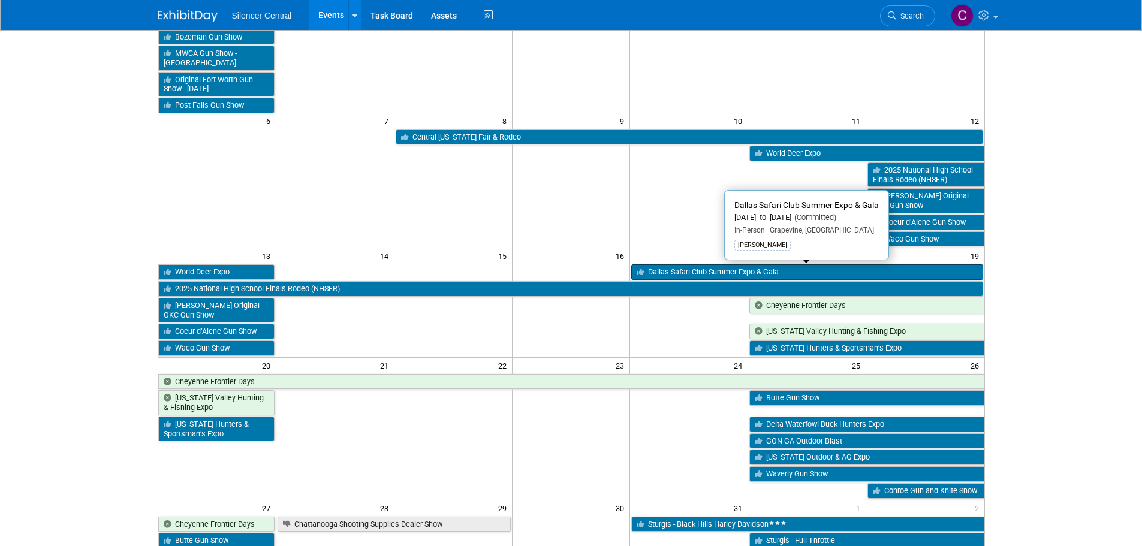
click at [713, 271] on link "Dallas Safari Club Summer Expo & Gala" at bounding box center [806, 272] width 351 height 16
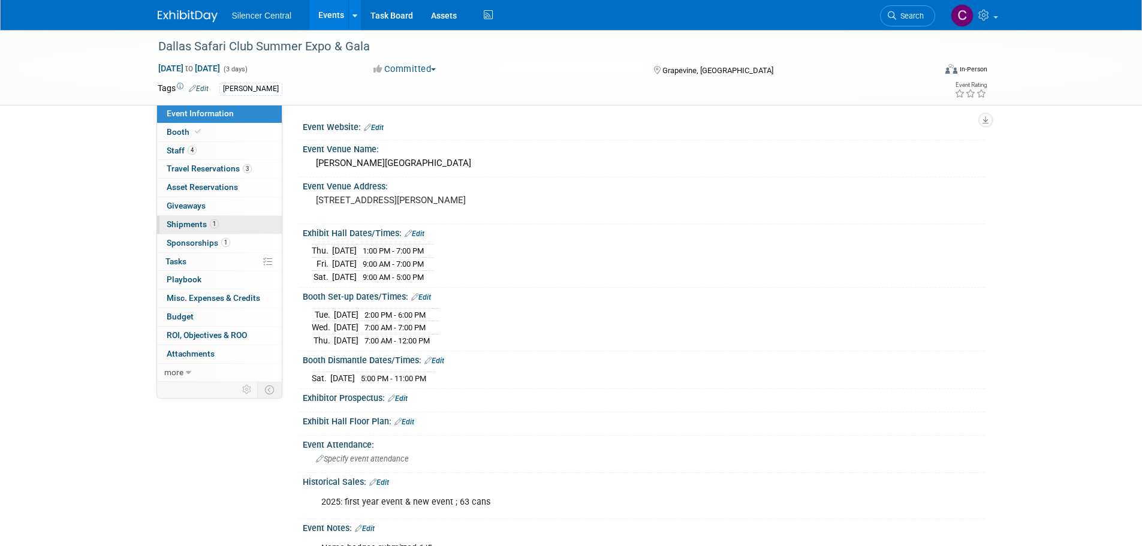
click at [186, 227] on span "Shipments 1" at bounding box center [193, 224] width 52 height 10
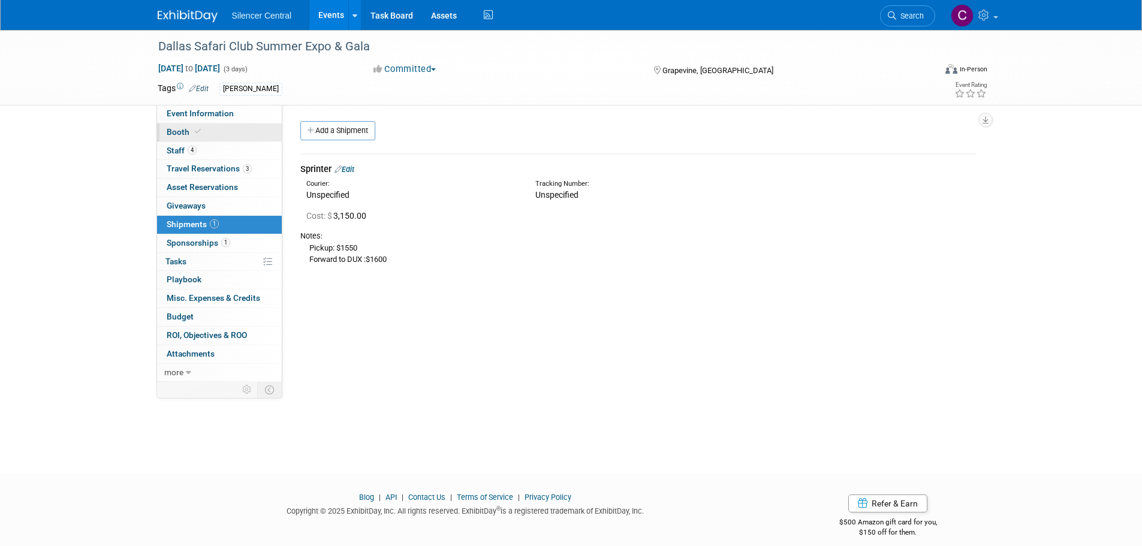
click at [198, 126] on link "Booth" at bounding box center [219, 132] width 125 height 18
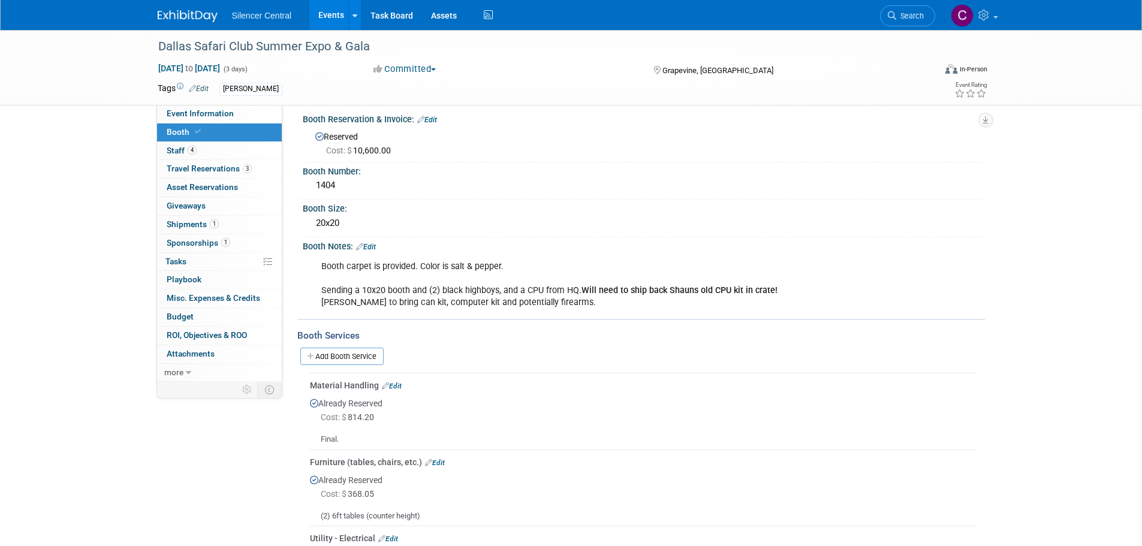
scroll to position [120, 0]
